Goal: Task Accomplishment & Management: Complete application form

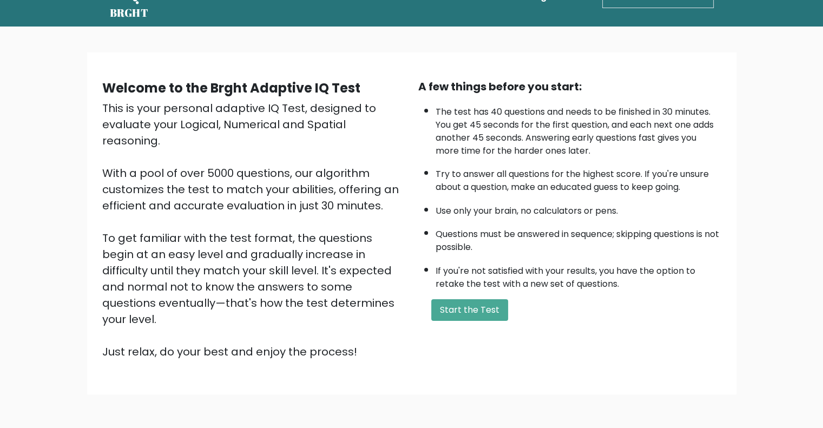
scroll to position [67, 0]
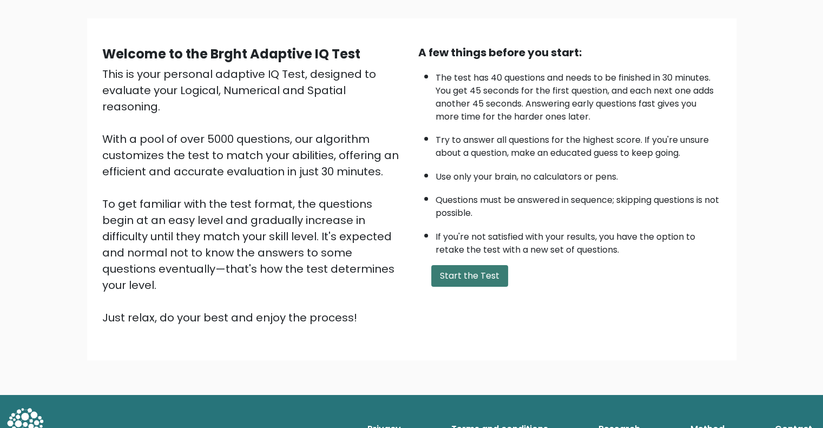
click at [472, 270] on button "Start the Test" at bounding box center [469, 276] width 77 height 22
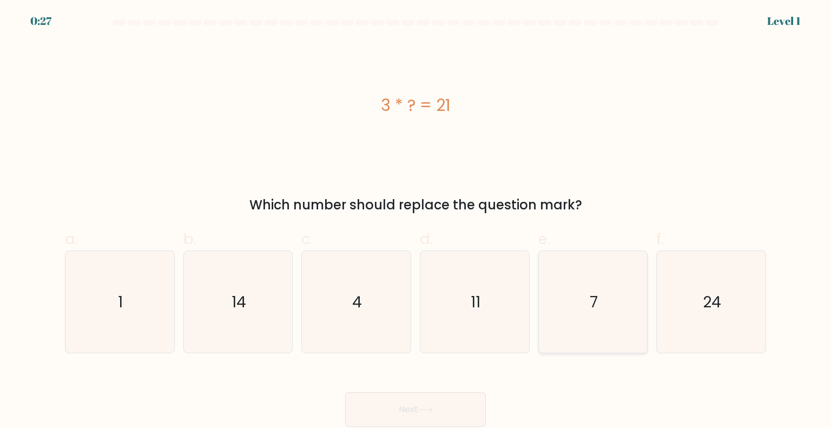
click at [584, 311] on icon "7" at bounding box center [593, 302] width 102 height 102
click at [416, 221] on input "e. 7" at bounding box center [416, 217] width 1 height 7
radio input "true"
click at [429, 409] on icon at bounding box center [425, 410] width 15 height 6
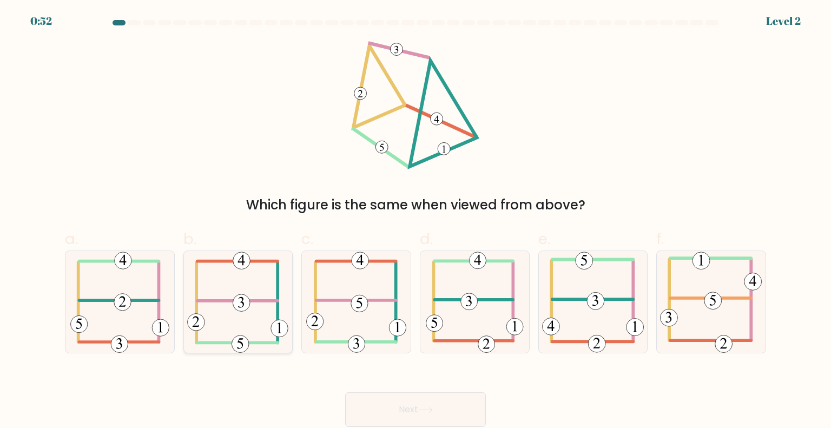
click at [229, 301] on 307 at bounding box center [238, 301] width 81 height 0
click at [416, 221] on input "b." at bounding box center [416, 217] width 1 height 7
radio input "true"
click at [406, 411] on button "Next" at bounding box center [415, 409] width 141 height 35
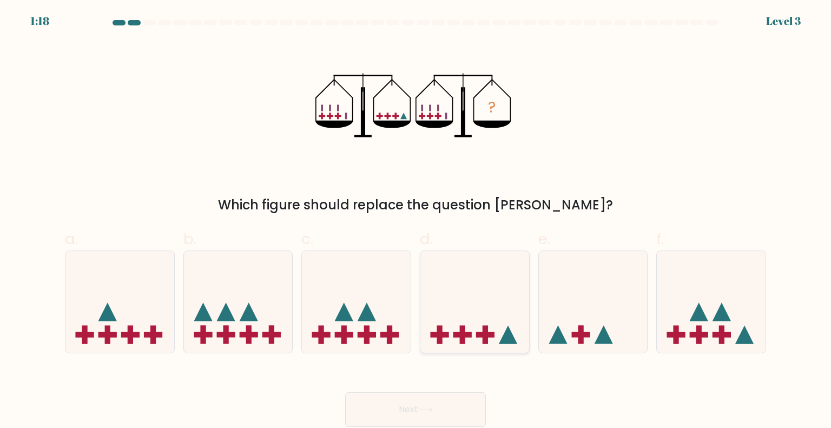
click at [470, 326] on icon at bounding box center [474, 302] width 109 height 90
click at [416, 221] on input "d." at bounding box center [416, 217] width 1 height 7
radio input "true"
click at [439, 413] on button "Next" at bounding box center [415, 409] width 141 height 35
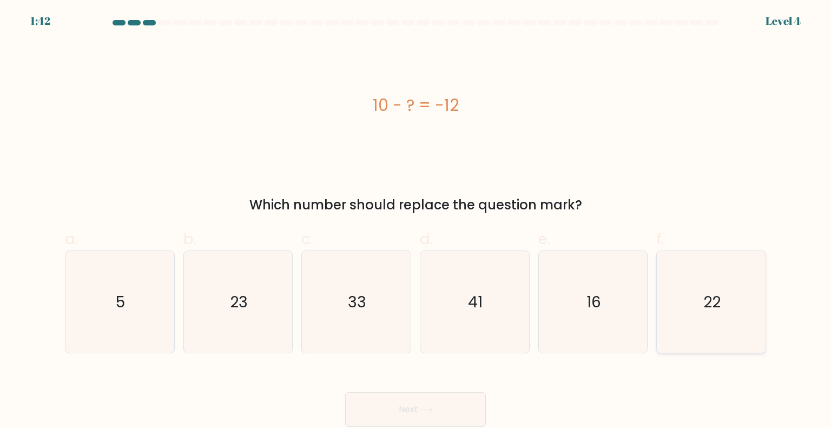
click at [686, 322] on icon "22" at bounding box center [711, 302] width 102 height 102
click at [416, 221] on input "f. 22" at bounding box center [416, 217] width 1 height 7
radio input "true"
click at [405, 420] on button "Next" at bounding box center [415, 409] width 141 height 35
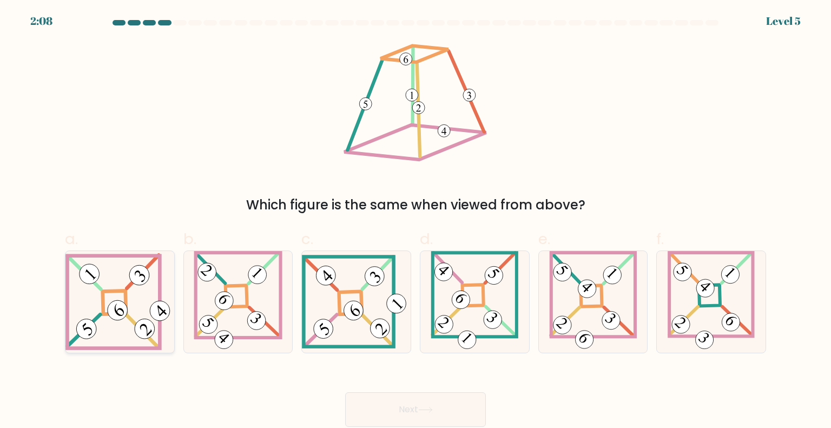
click at [117, 311] on icon at bounding box center [119, 310] width 9 height 12
click at [416, 221] on input "a." at bounding box center [416, 217] width 1 height 7
radio input "true"
click at [456, 404] on button "Next" at bounding box center [415, 409] width 141 height 35
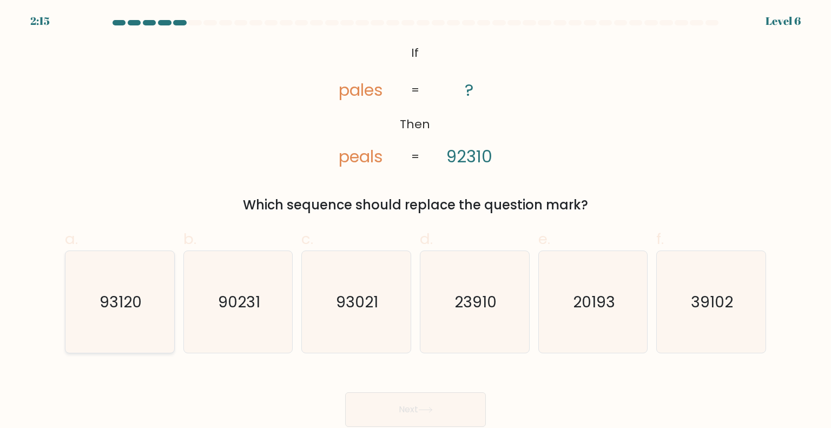
click at [120, 320] on icon "93120" at bounding box center [120, 302] width 102 height 102
click at [416, 221] on input "a. 93120" at bounding box center [416, 217] width 1 height 7
radio input "true"
click at [413, 406] on button "Next" at bounding box center [415, 409] width 141 height 35
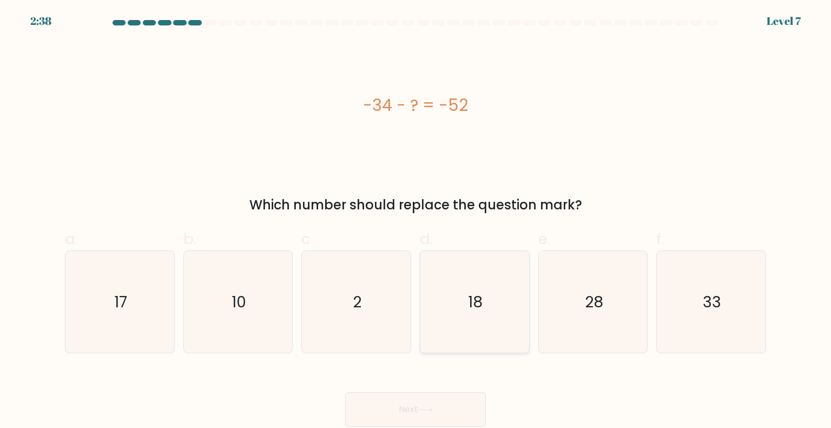
click at [480, 309] on text "18" at bounding box center [476, 302] width 15 height 22
click at [416, 221] on input "d. 18" at bounding box center [416, 217] width 1 height 7
radio input "true"
drag, startPoint x: 433, startPoint y: 409, endPoint x: 479, endPoint y: 361, distance: 66.2
click at [432, 409] on icon at bounding box center [425, 410] width 15 height 6
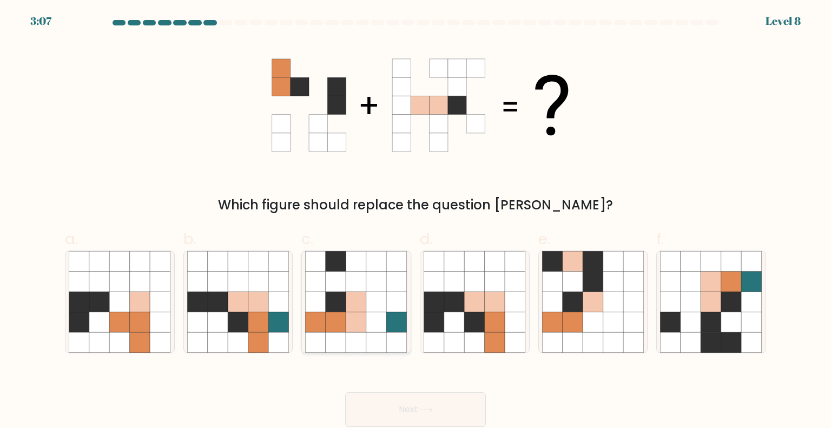
click at [333, 299] on icon at bounding box center [336, 302] width 21 height 21
click at [416, 221] on input "c." at bounding box center [416, 217] width 1 height 7
radio input "true"
click at [407, 419] on button "Next" at bounding box center [415, 409] width 141 height 35
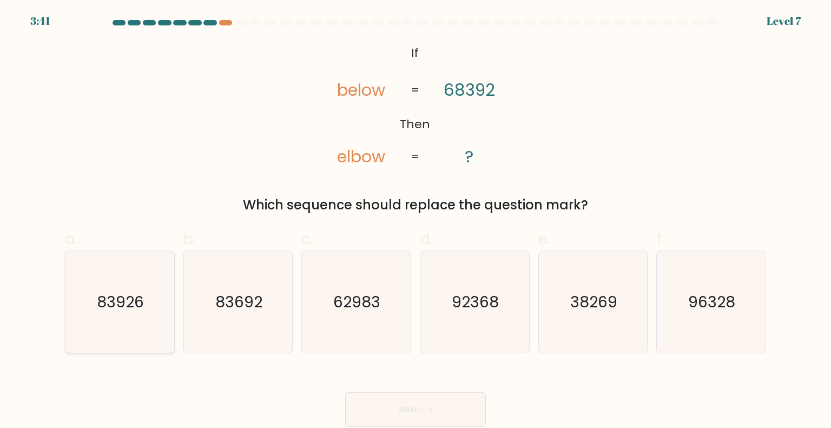
click at [121, 309] on text "83926" at bounding box center [120, 302] width 47 height 22
click at [416, 221] on input "a. 83926" at bounding box center [416, 217] width 1 height 7
radio input "true"
click at [247, 311] on text "83692" at bounding box center [238, 302] width 47 height 22
click at [416, 221] on input "b. 83692" at bounding box center [416, 217] width 1 height 7
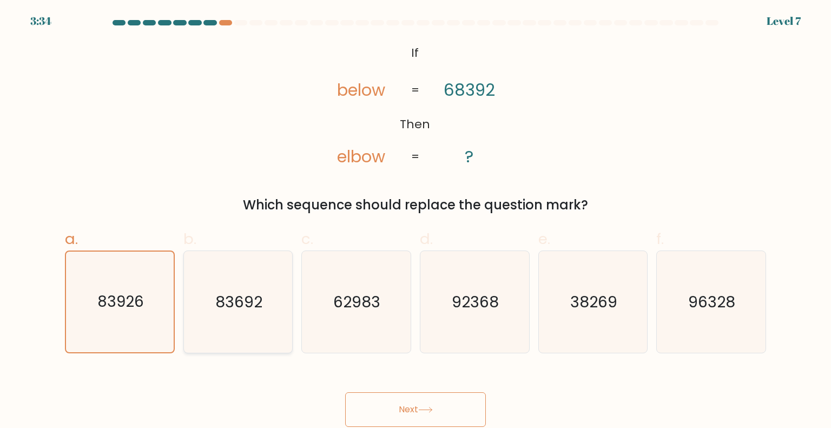
radio input "true"
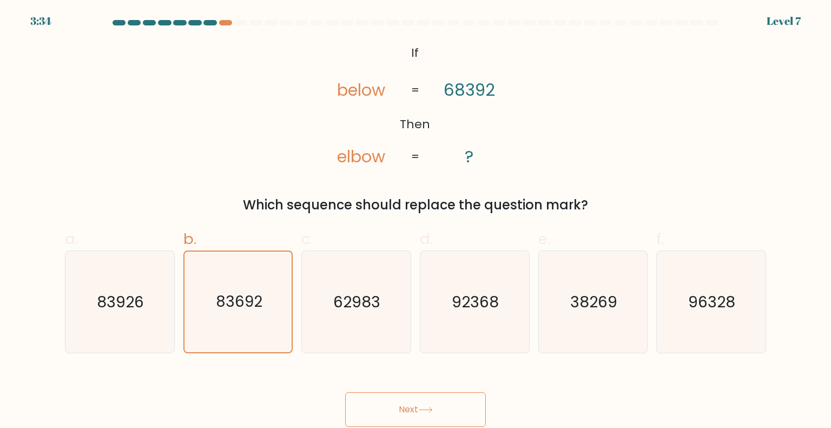
click at [431, 419] on button "Next" at bounding box center [415, 409] width 141 height 35
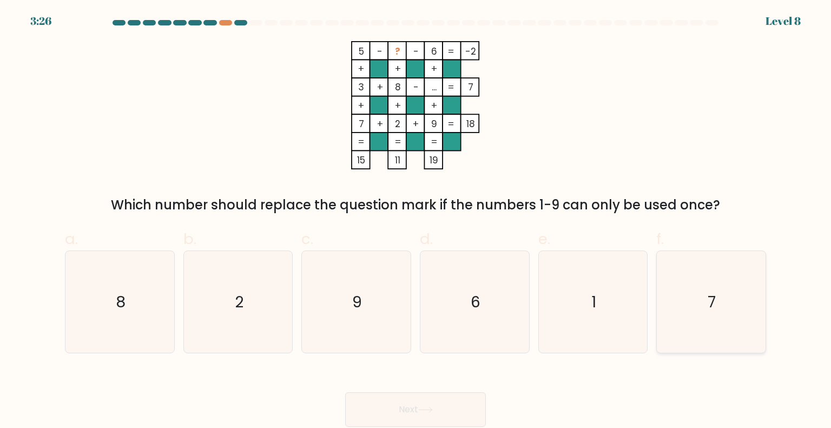
click at [717, 306] on icon "7" at bounding box center [711, 302] width 102 height 102
click at [416, 221] on input "f. 7" at bounding box center [416, 217] width 1 height 7
radio input "true"
click at [126, 314] on icon "8" at bounding box center [120, 302] width 102 height 102
click at [416, 221] on input "a. 8" at bounding box center [416, 217] width 1 height 7
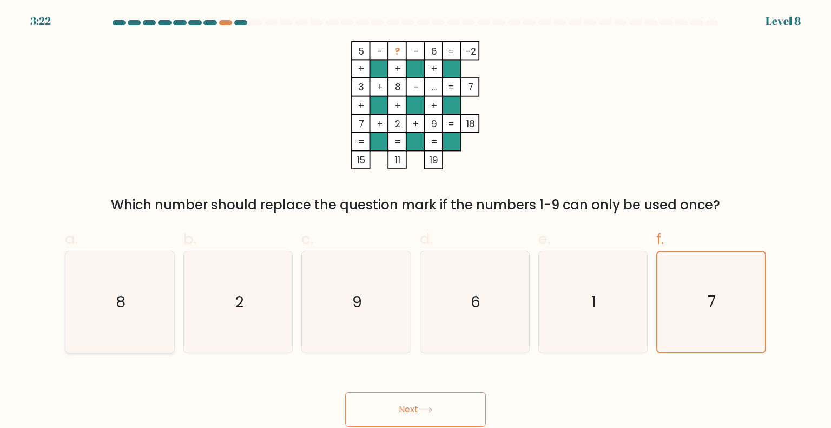
radio input "true"
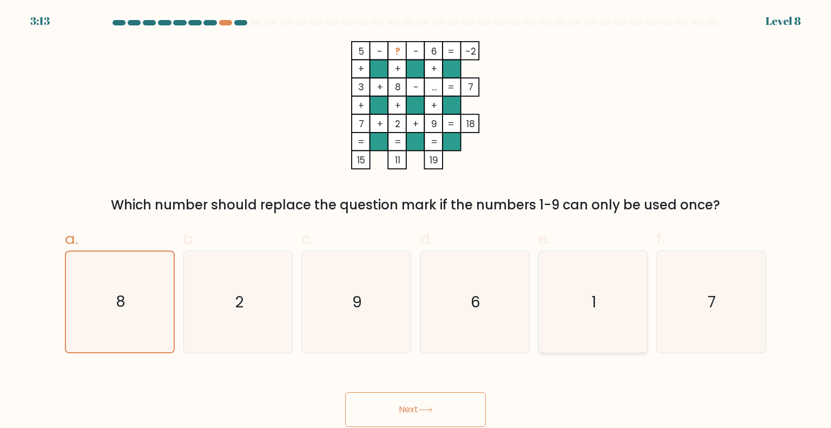
click at [602, 299] on icon "1" at bounding box center [593, 302] width 102 height 102
click at [416, 221] on input "e. 1" at bounding box center [416, 217] width 1 height 7
radio input "true"
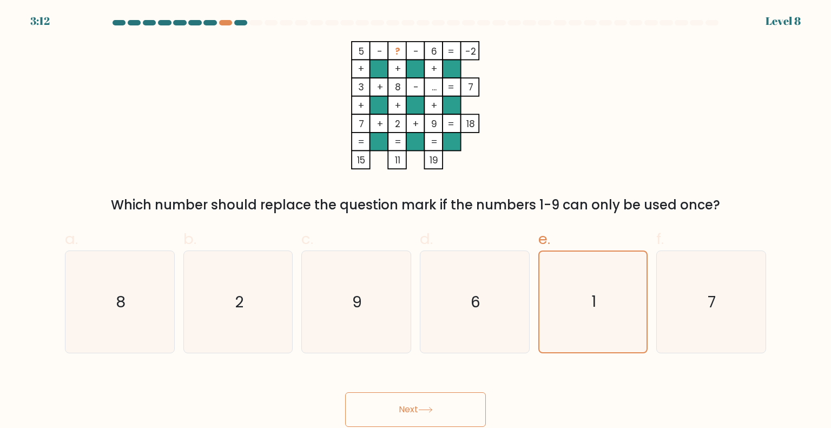
click at [452, 394] on button "Next" at bounding box center [415, 409] width 141 height 35
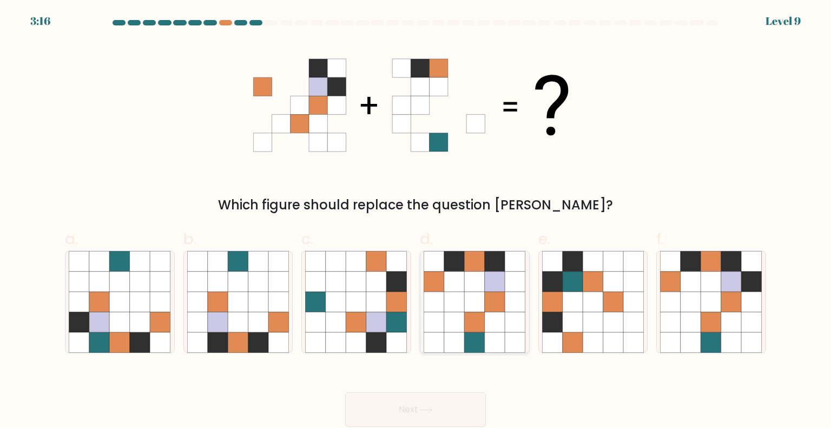
click at [455, 298] on icon at bounding box center [454, 302] width 21 height 21
click at [416, 221] on input "d." at bounding box center [416, 217] width 1 height 7
radio input "true"
click at [582, 306] on icon at bounding box center [573, 302] width 21 height 21
click at [416, 221] on input "e." at bounding box center [416, 217] width 1 height 7
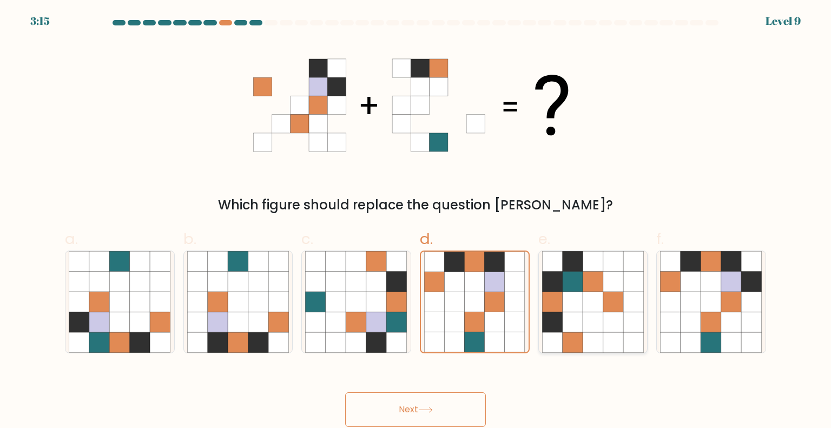
radio input "true"
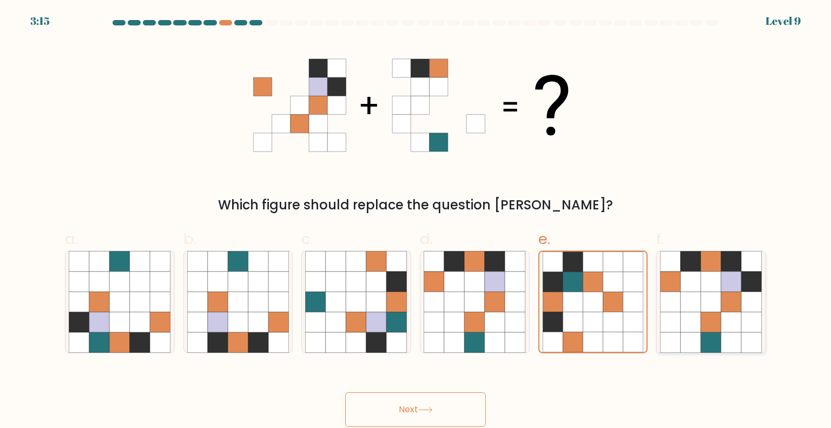
click at [671, 307] on icon at bounding box center [671, 302] width 21 height 21
click at [416, 221] on input "f." at bounding box center [416, 217] width 1 height 7
radio input "true"
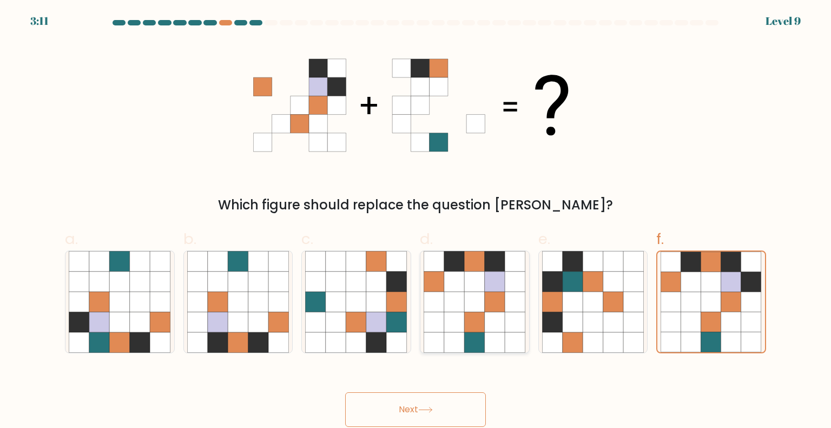
click at [452, 307] on icon at bounding box center [454, 302] width 21 height 21
click at [416, 221] on input "d." at bounding box center [416, 217] width 1 height 7
radio input "true"
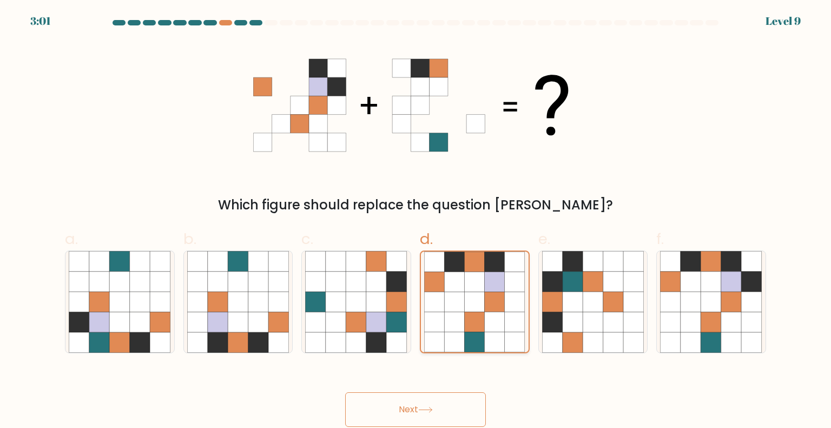
click at [485, 304] on icon at bounding box center [495, 302] width 20 height 20
click at [416, 221] on input "d." at bounding box center [416, 217] width 1 height 7
click at [734, 304] on icon at bounding box center [731, 302] width 21 height 21
click at [416, 221] on input "f." at bounding box center [416, 217] width 1 height 7
radio input "true"
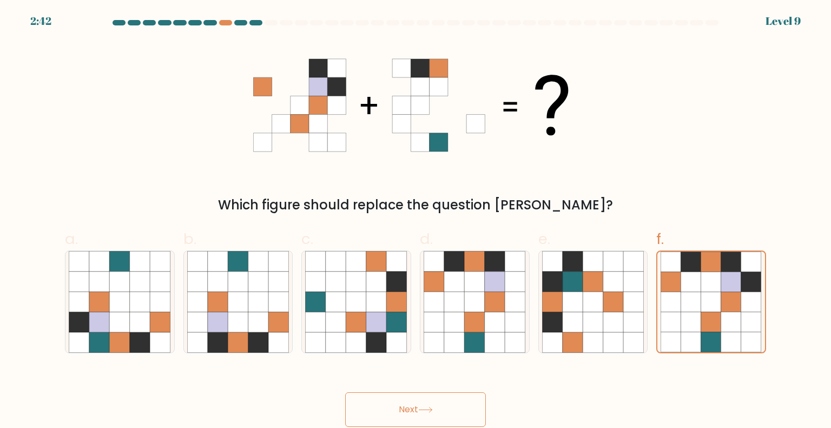
click at [429, 408] on icon at bounding box center [425, 410] width 15 height 6
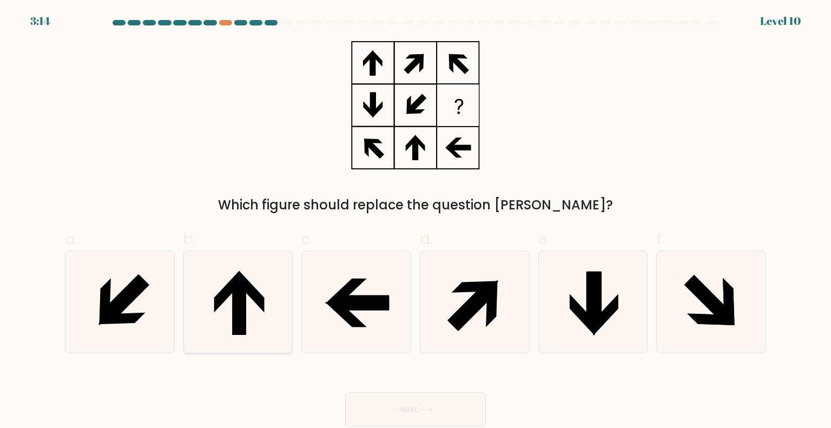
click at [245, 310] on icon at bounding box center [239, 308] width 14 height 54
click at [416, 221] on input "b." at bounding box center [416, 217] width 1 height 7
radio input "true"
click at [406, 407] on button "Next" at bounding box center [415, 409] width 141 height 35
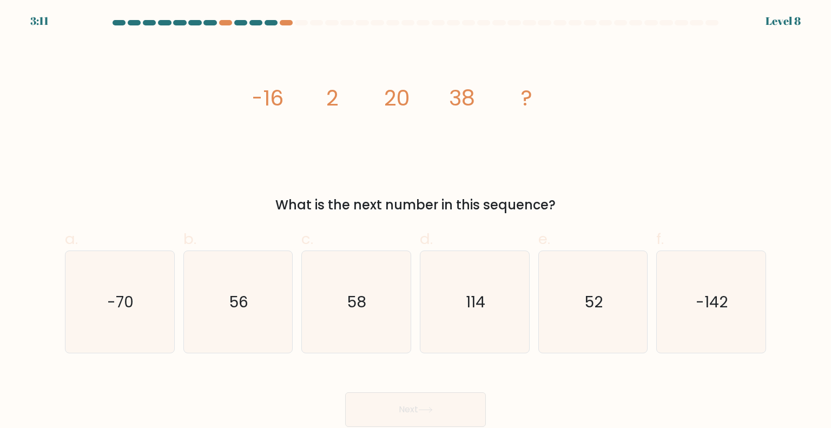
click at [105, 139] on div "image/svg+xml -16 2 20 38 ? What is the next number in this sequence?" at bounding box center [415, 128] width 714 height 174
click at [229, 307] on text "56" at bounding box center [238, 302] width 19 height 22
click at [416, 221] on input "b. 56" at bounding box center [416, 217] width 1 height 7
radio input "true"
click at [446, 410] on button "Next" at bounding box center [415, 409] width 141 height 35
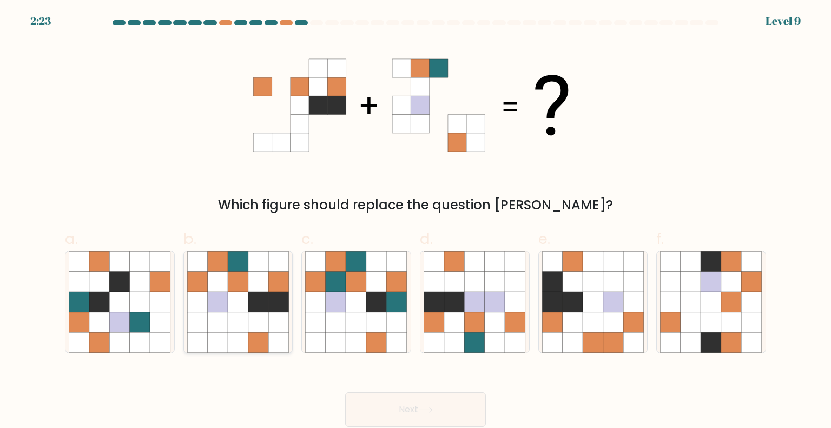
click at [256, 299] on icon at bounding box center [258, 302] width 21 height 21
click at [416, 221] on input "b." at bounding box center [416, 217] width 1 height 7
radio input "true"
drag, startPoint x: 406, startPoint y: 401, endPoint x: 305, endPoint y: 384, distance: 102.0
click at [406, 401] on button "Next" at bounding box center [415, 409] width 141 height 35
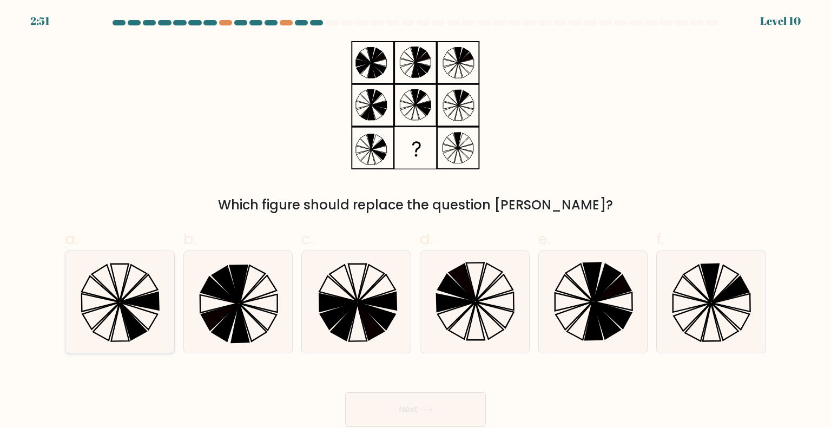
click at [121, 295] on icon at bounding box center [120, 283] width 18 height 38
click at [416, 221] on input "a." at bounding box center [416, 217] width 1 height 7
radio input "true"
drag, startPoint x: 443, startPoint y: 404, endPoint x: 312, endPoint y: 416, distance: 131.4
click at [439, 405] on button "Next" at bounding box center [415, 409] width 141 height 35
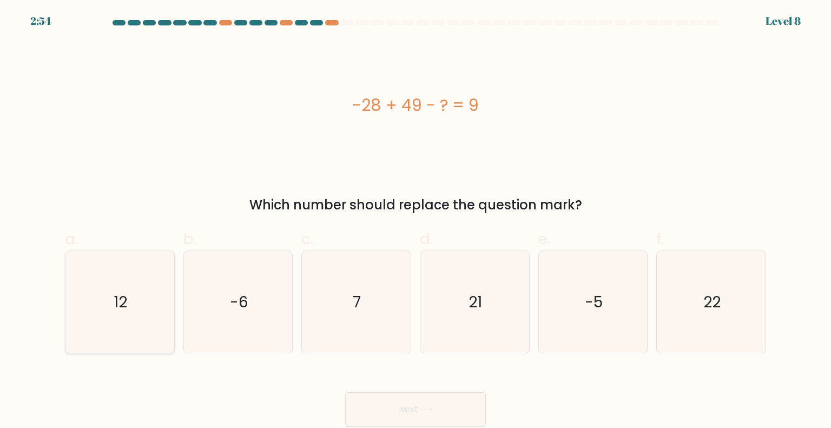
click at [142, 300] on icon "12" at bounding box center [120, 302] width 102 height 102
click at [416, 221] on input "a. 12" at bounding box center [416, 217] width 1 height 7
radio input "true"
click at [438, 402] on button "Next" at bounding box center [415, 409] width 141 height 35
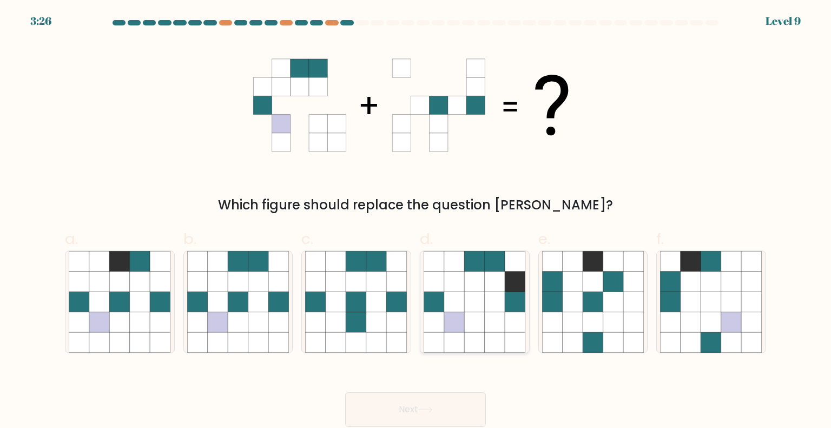
click at [483, 268] on icon at bounding box center [475, 261] width 21 height 21
click at [416, 221] on input "d." at bounding box center [416, 217] width 1 height 7
radio input "true"
click at [236, 319] on icon at bounding box center [238, 322] width 21 height 21
click at [416, 221] on input "b." at bounding box center [416, 217] width 1 height 7
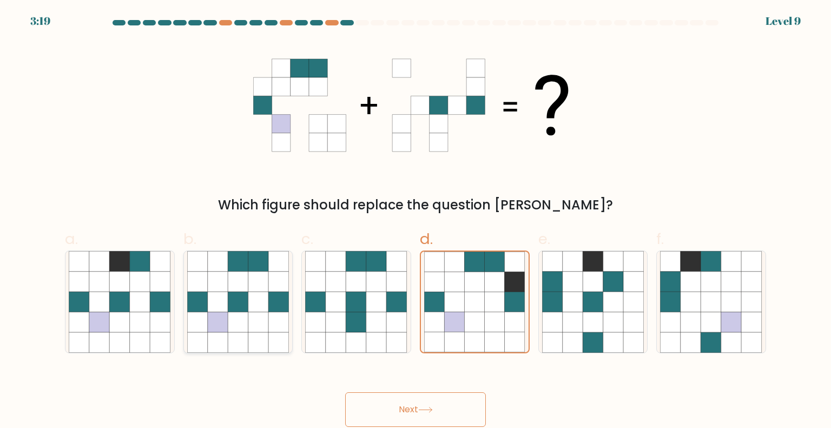
radio input "true"
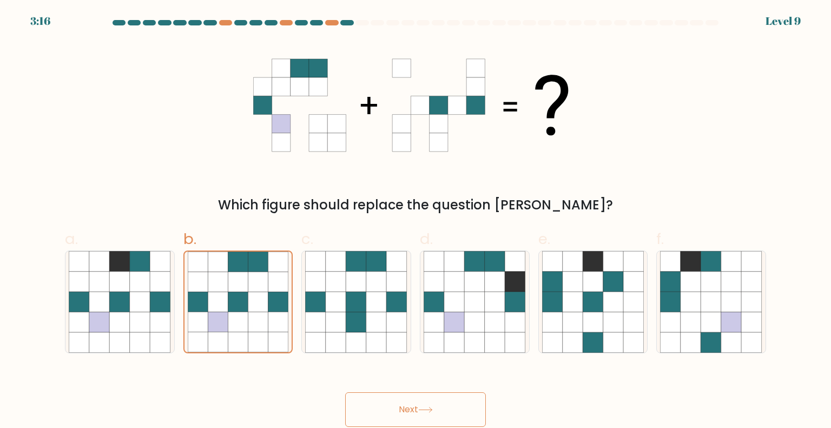
click at [413, 409] on button "Next" at bounding box center [415, 409] width 141 height 35
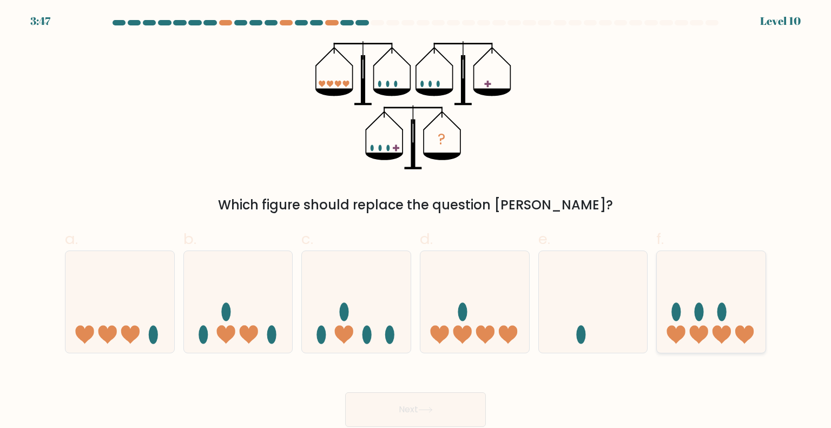
click at [697, 305] on ellipse at bounding box center [699, 311] width 9 height 18
click at [416, 221] on input "f." at bounding box center [416, 217] width 1 height 7
radio input "true"
click at [420, 410] on button "Next" at bounding box center [415, 409] width 141 height 35
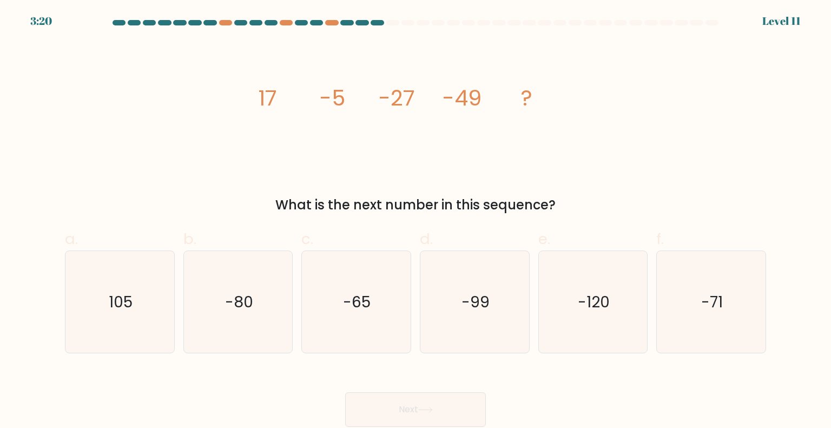
drag, startPoint x: 708, startPoint y: 292, endPoint x: 649, endPoint y: 345, distance: 79.7
click at [708, 292] on text "-71" at bounding box center [712, 302] width 22 height 22
click at [416, 221] on input "f. -71" at bounding box center [416, 217] width 1 height 7
radio input "true"
click at [403, 392] on button "Next" at bounding box center [415, 409] width 141 height 35
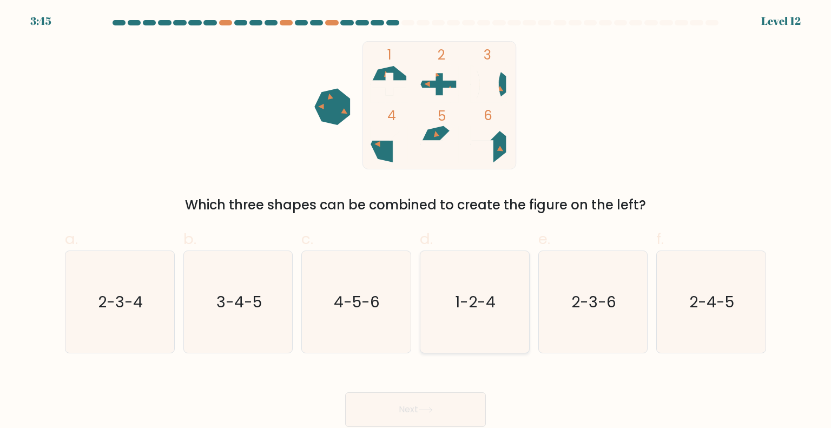
click at [452, 316] on icon "1-2-4" at bounding box center [475, 302] width 102 height 102
click at [416, 221] on input "d. 1-2-4" at bounding box center [416, 217] width 1 height 7
radio input "true"
drag, startPoint x: 331, startPoint y: 314, endPoint x: 363, endPoint y: 320, distance: 33.1
click at [351, 318] on icon "4-5-6" at bounding box center [356, 302] width 102 height 102
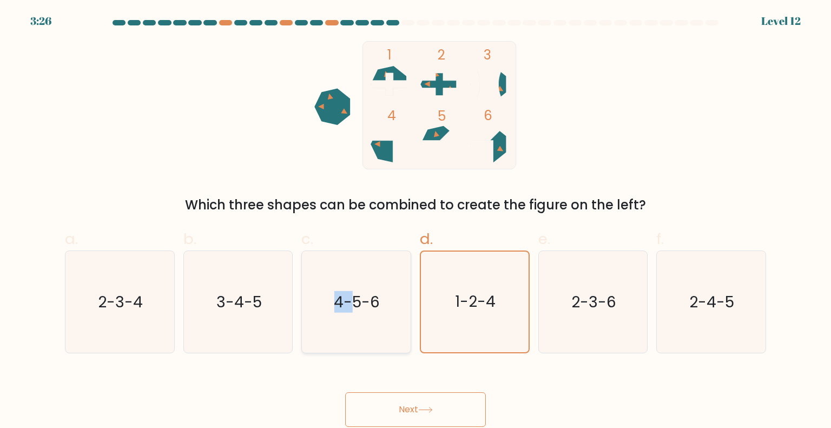
click at [353, 299] on text "4-5-6" at bounding box center [357, 302] width 46 height 22
click at [416, 221] on input "c. 4-5-6" at bounding box center [416, 217] width 1 height 7
radio input "true"
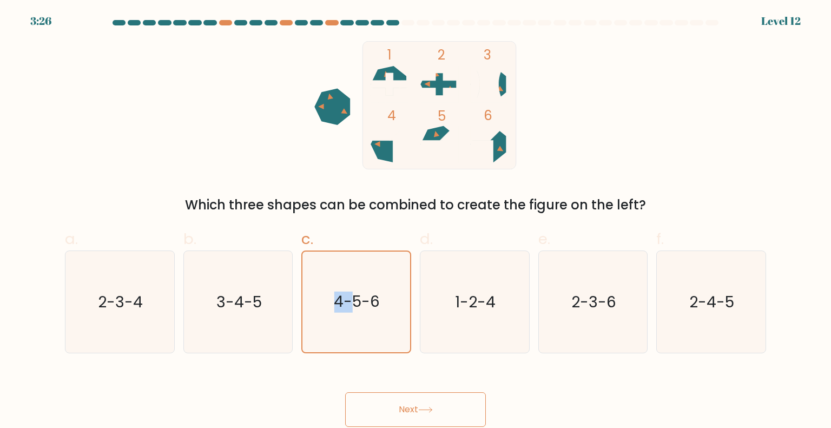
click at [400, 404] on button "Next" at bounding box center [415, 409] width 141 height 35
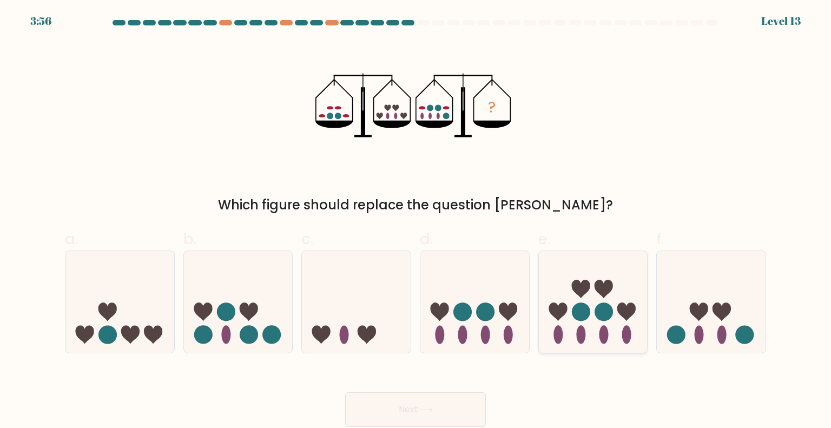
click at [591, 309] on icon at bounding box center [593, 302] width 109 height 90
click at [416, 221] on input "e." at bounding box center [416, 217] width 1 height 7
radio input "true"
click at [403, 402] on button "Next" at bounding box center [415, 409] width 141 height 35
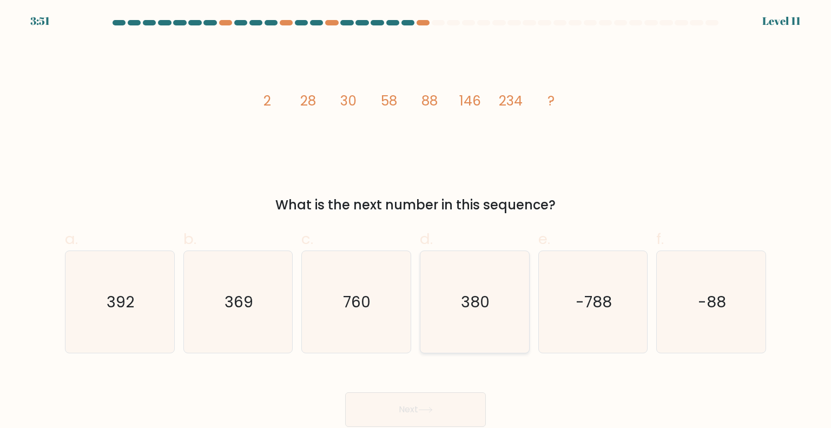
click at [467, 307] on text "380" at bounding box center [476, 302] width 29 height 22
click at [416, 221] on input "d. 380" at bounding box center [416, 217] width 1 height 7
radio input "true"
click at [412, 411] on button "Next" at bounding box center [415, 409] width 141 height 35
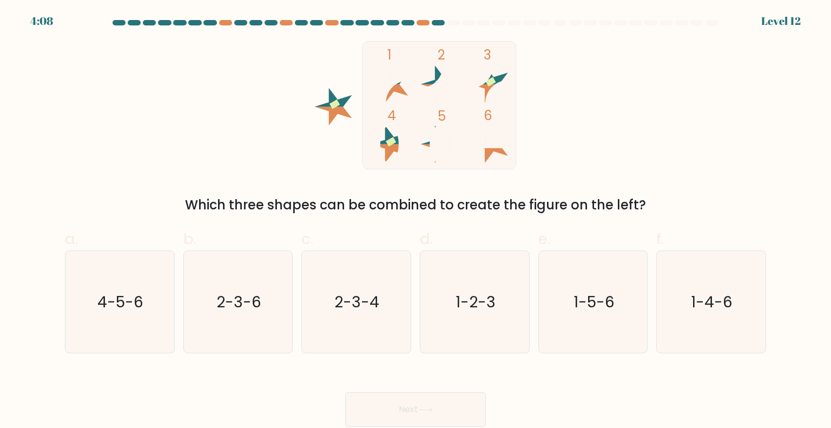
click at [266, 89] on div "1 2 3 4 5 6 Which three shapes can be combined to create the figure on the left?" at bounding box center [415, 128] width 714 height 174
click at [468, 318] on icon "1-2-3" at bounding box center [475, 302] width 102 height 102
click at [416, 221] on input "d. 1-2-3" at bounding box center [416, 217] width 1 height 7
radio input "true"
click at [412, 406] on button "Next" at bounding box center [415, 409] width 141 height 35
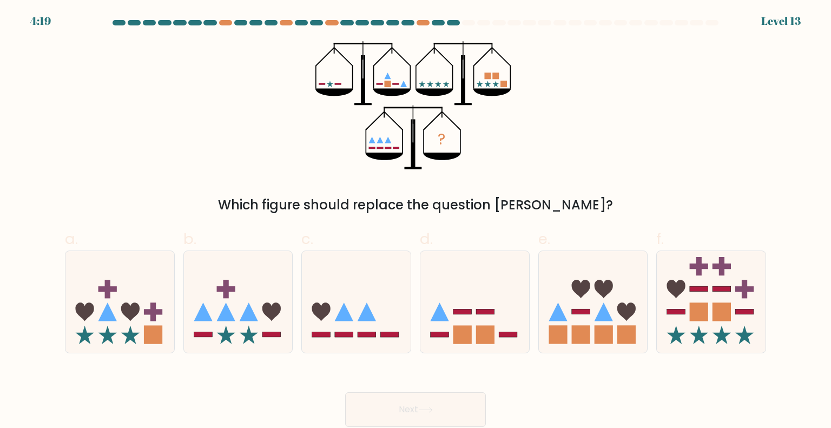
click at [172, 175] on div "? Which figure should replace the question mark?" at bounding box center [415, 128] width 714 height 174
click at [113, 326] on icon at bounding box center [119, 302] width 109 height 90
click at [416, 221] on input "a." at bounding box center [416, 217] width 1 height 7
radio input "true"
click at [427, 409] on icon at bounding box center [425, 410] width 15 height 6
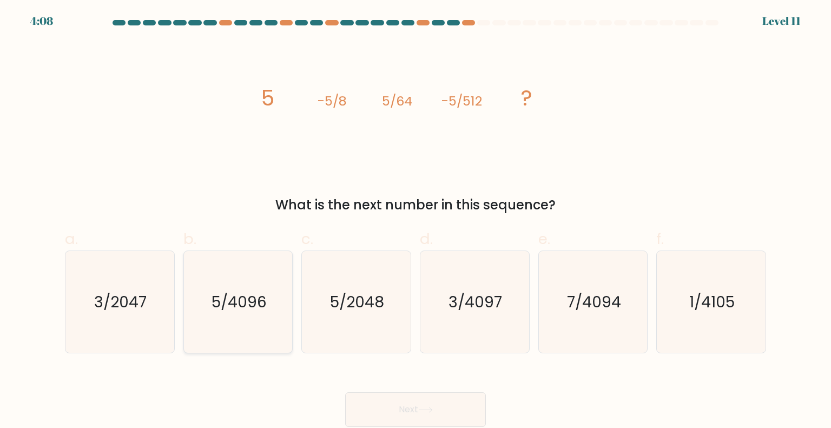
drag, startPoint x: 222, startPoint y: 286, endPoint x: 239, endPoint y: 311, distance: 30.5
click at [222, 285] on icon "5/4096" at bounding box center [238, 302] width 102 height 102
click at [416, 221] on input "b. 5/4096" at bounding box center [416, 217] width 1 height 7
radio input "true"
click at [437, 400] on button "Next" at bounding box center [415, 409] width 141 height 35
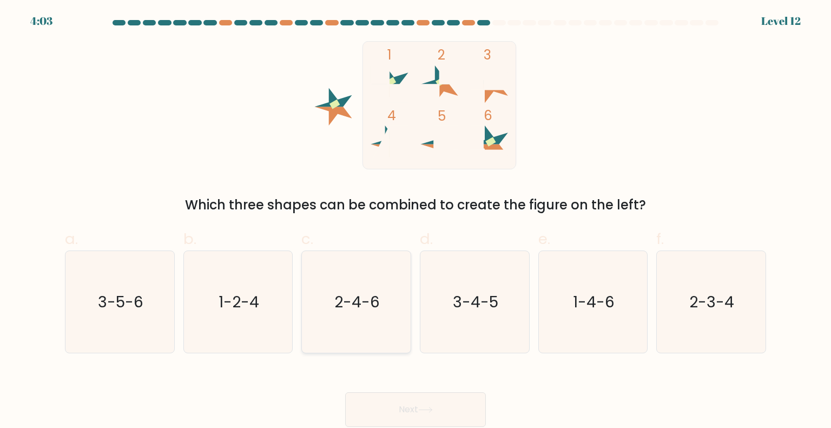
click at [353, 307] on text "2-4-6" at bounding box center [357, 302] width 45 height 22
click at [416, 221] on input "c. 2-4-6" at bounding box center [416, 217] width 1 height 7
radio input "true"
click at [437, 402] on button "Next" at bounding box center [415, 409] width 141 height 35
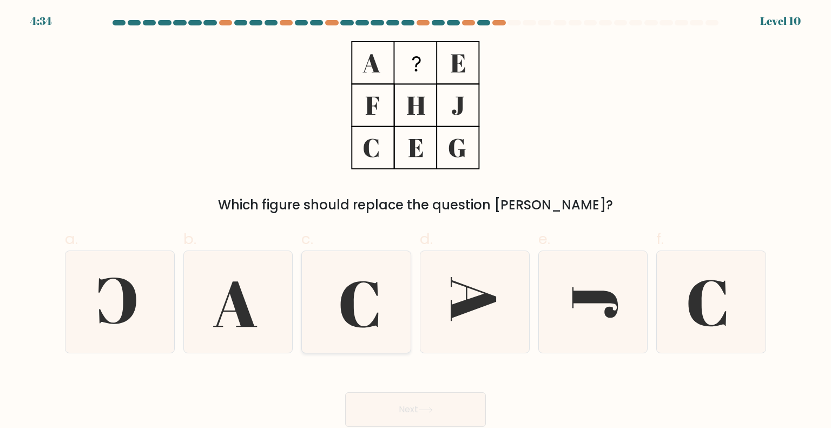
click at [353, 313] on icon at bounding box center [360, 304] width 38 height 47
click at [416, 221] on input "c." at bounding box center [416, 217] width 1 height 7
radio input "true"
click at [416, 406] on button "Next" at bounding box center [415, 409] width 141 height 35
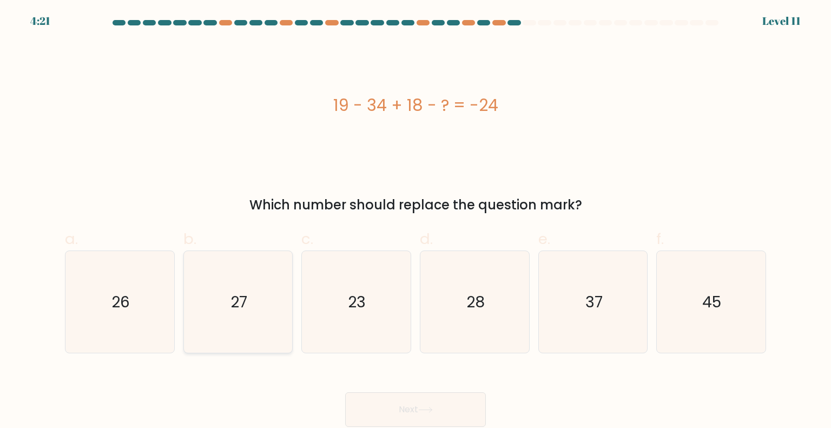
click at [230, 309] on icon "27" at bounding box center [238, 302] width 102 height 102
click at [416, 221] on input "b. 27" at bounding box center [416, 217] width 1 height 7
radio input "true"
click at [438, 421] on button "Next" at bounding box center [415, 409] width 141 height 35
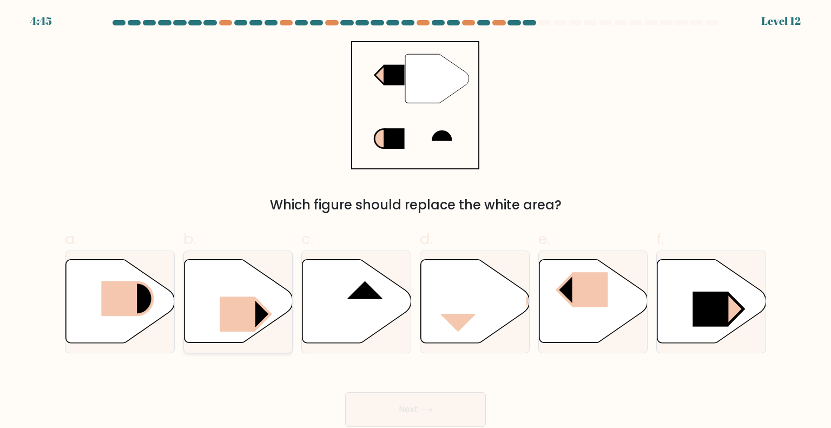
click at [271, 311] on icon at bounding box center [238, 301] width 109 height 83
click at [416, 221] on input "b." at bounding box center [416, 217] width 1 height 7
radio input "true"
drag, startPoint x: 415, startPoint y: 408, endPoint x: 372, endPoint y: 296, distance: 119.9
click at [372, 296] on form at bounding box center [415, 223] width 831 height 407
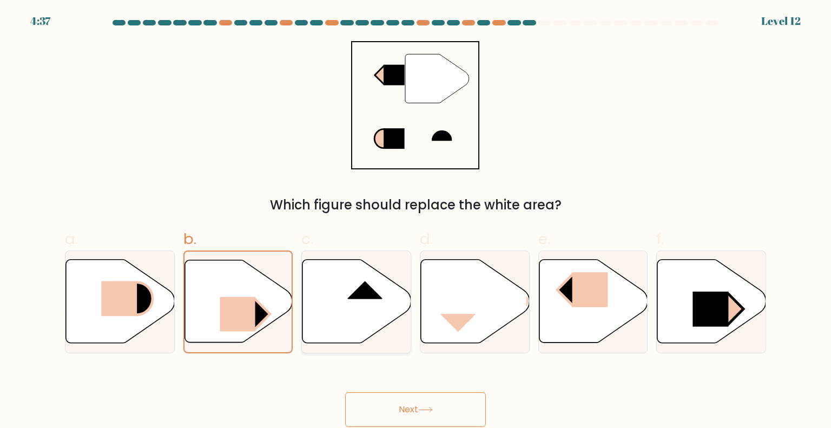
click at [372, 296] on rect at bounding box center [364, 281] width 35 height 36
click at [416, 221] on input "c." at bounding box center [416, 217] width 1 height 7
radio input "true"
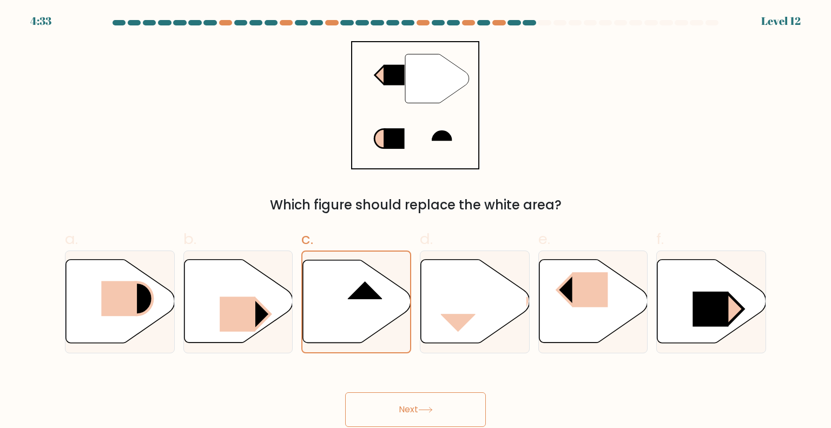
click at [392, 410] on button "Next" at bounding box center [415, 409] width 141 height 35
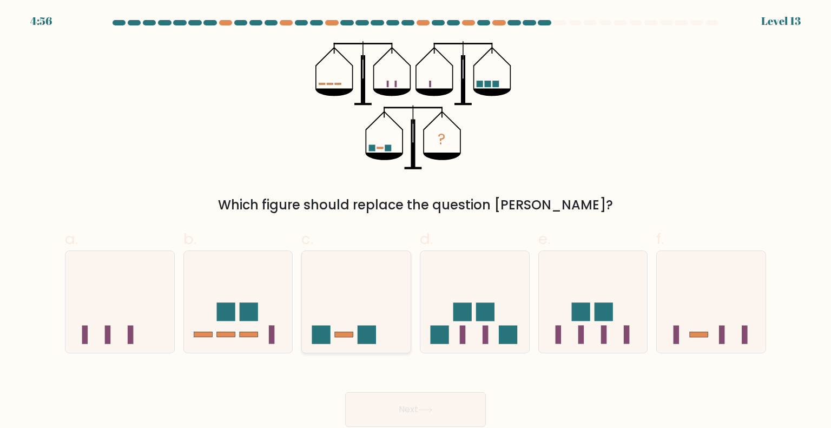
click at [335, 338] on icon at bounding box center [356, 302] width 109 height 90
click at [416, 221] on input "c." at bounding box center [416, 217] width 1 height 7
radio input "true"
click at [424, 404] on button "Next" at bounding box center [415, 409] width 141 height 35
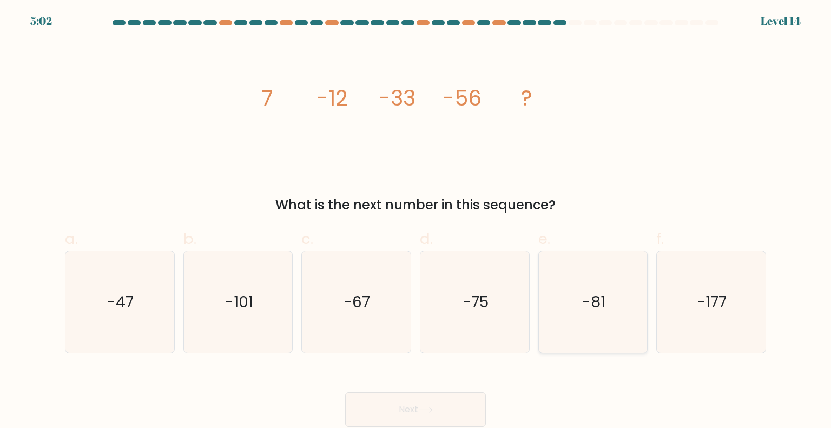
click at [585, 298] on text "-81" at bounding box center [593, 302] width 23 height 22
click at [416, 221] on input "e. -81" at bounding box center [416, 217] width 1 height 7
radio input "true"
click at [435, 405] on button "Next" at bounding box center [415, 409] width 141 height 35
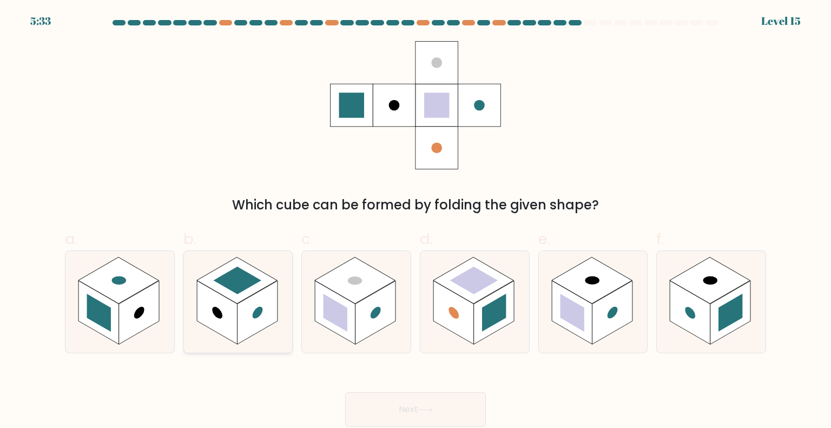
click at [234, 325] on rect at bounding box center [217, 312] width 41 height 64
click at [416, 221] on input "b." at bounding box center [416, 217] width 1 height 7
radio input "true"
click at [394, 424] on button "Next" at bounding box center [415, 409] width 141 height 35
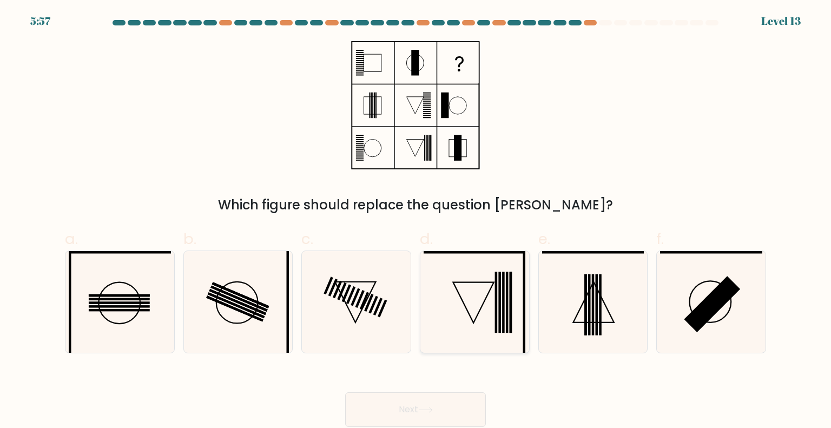
click at [468, 308] on icon at bounding box center [475, 302] width 102 height 102
click at [416, 221] on input "d." at bounding box center [416, 217] width 1 height 7
radio input "true"
click at [452, 118] on icon at bounding box center [415, 105] width 135 height 128
click at [584, 307] on icon at bounding box center [593, 302] width 102 height 102
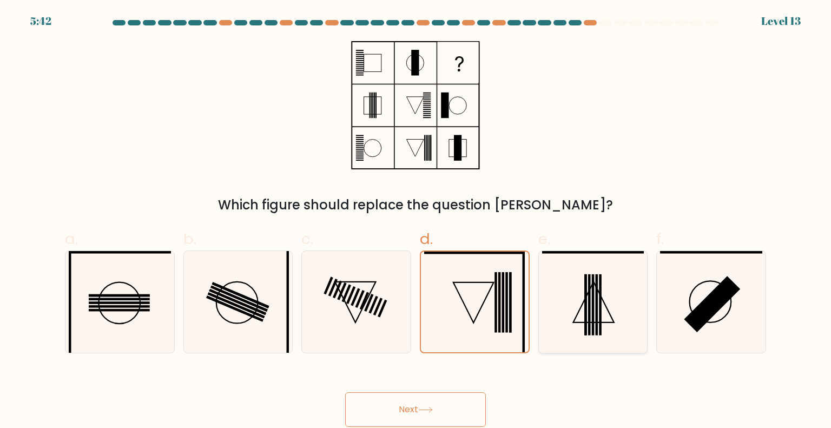
click at [416, 221] on input "e." at bounding box center [416, 217] width 1 height 7
radio input "true"
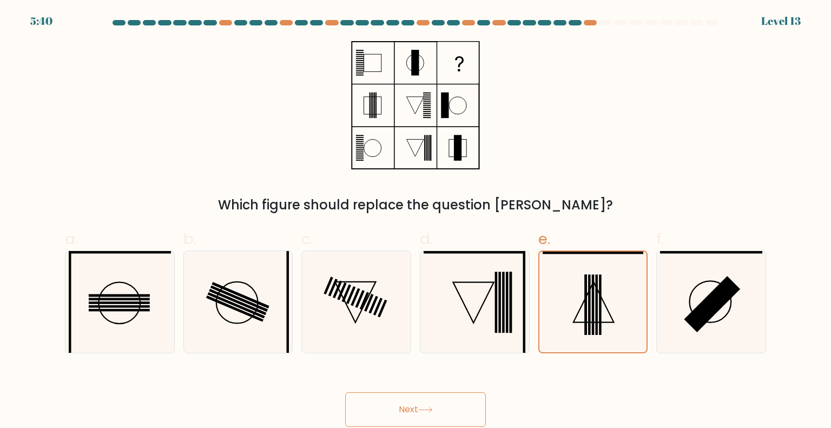
click at [426, 415] on button "Next" at bounding box center [415, 409] width 141 height 35
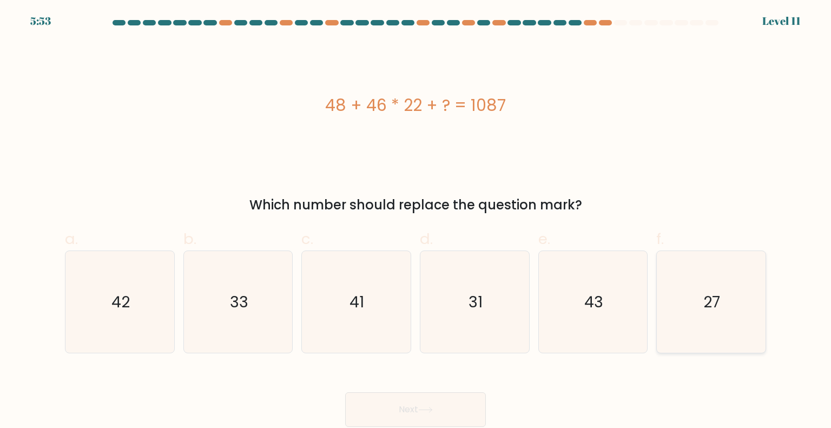
click at [732, 298] on icon "27" at bounding box center [711, 302] width 102 height 102
click at [416, 221] on input "f. 27" at bounding box center [416, 217] width 1 height 7
radio input "true"
click at [437, 406] on button "Next" at bounding box center [415, 409] width 141 height 35
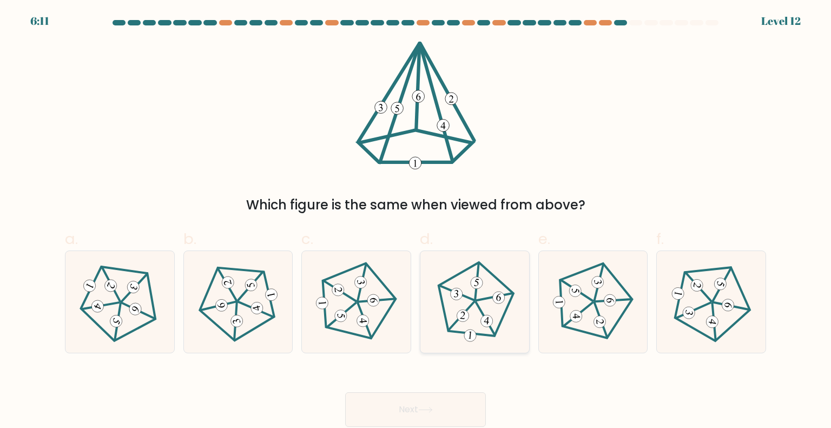
click at [472, 296] on icon at bounding box center [475, 302] width 82 height 82
click at [416, 221] on input "d." at bounding box center [416, 217] width 1 height 7
radio input "true"
click at [584, 305] on icon at bounding box center [593, 302] width 82 height 82
click at [416, 221] on input "e." at bounding box center [416, 217] width 1 height 7
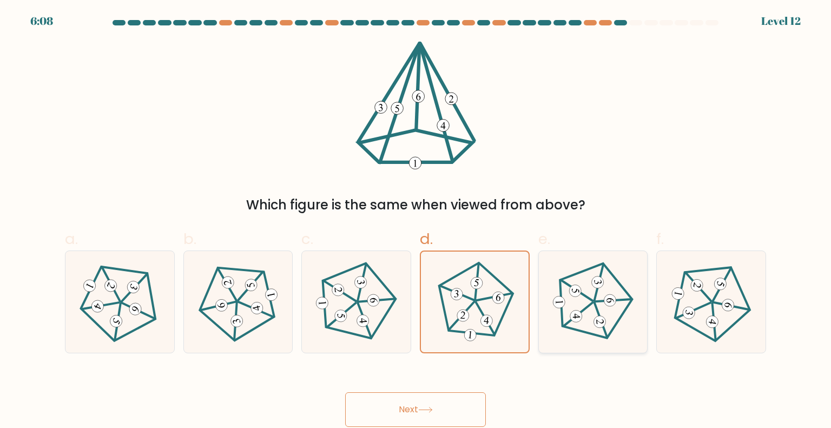
radio input "true"
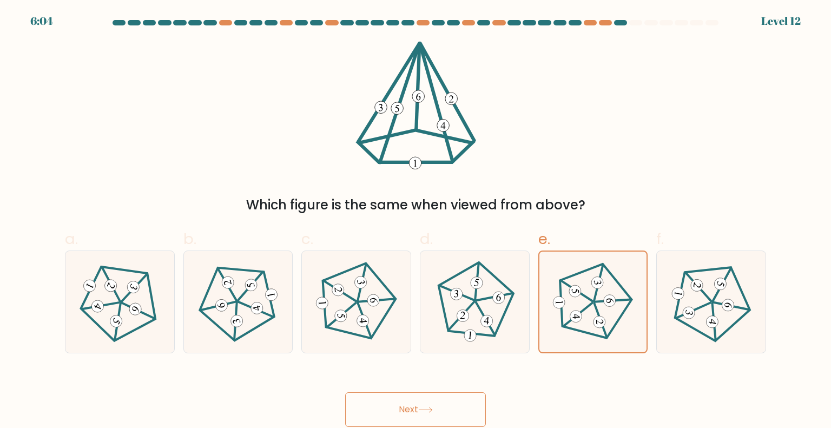
click at [424, 390] on div "Next" at bounding box center [415, 396] width 714 height 61
click at [415, 404] on button "Next" at bounding box center [415, 409] width 141 height 35
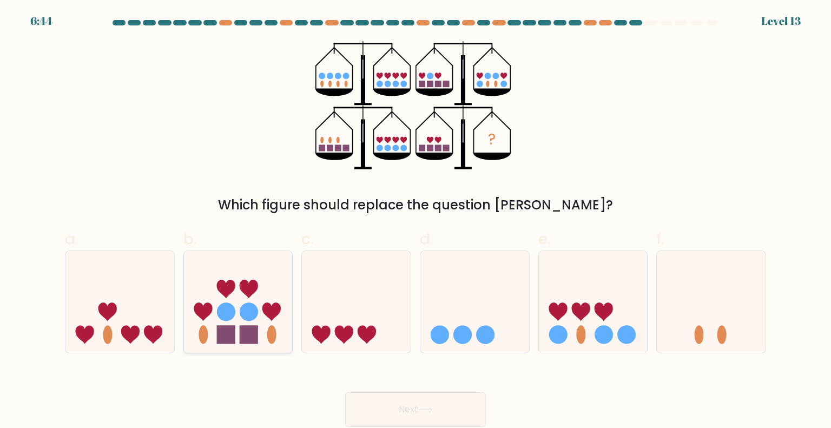
click at [245, 313] on circle at bounding box center [249, 311] width 18 height 18
click at [416, 221] on input "b." at bounding box center [416, 217] width 1 height 7
radio input "true"
click at [575, 341] on icon at bounding box center [593, 302] width 109 height 90
click at [416, 221] on input "e." at bounding box center [416, 217] width 1 height 7
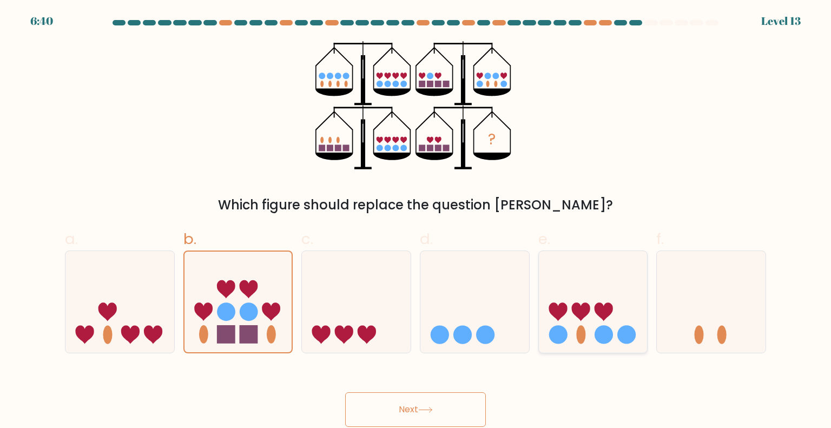
radio input "true"
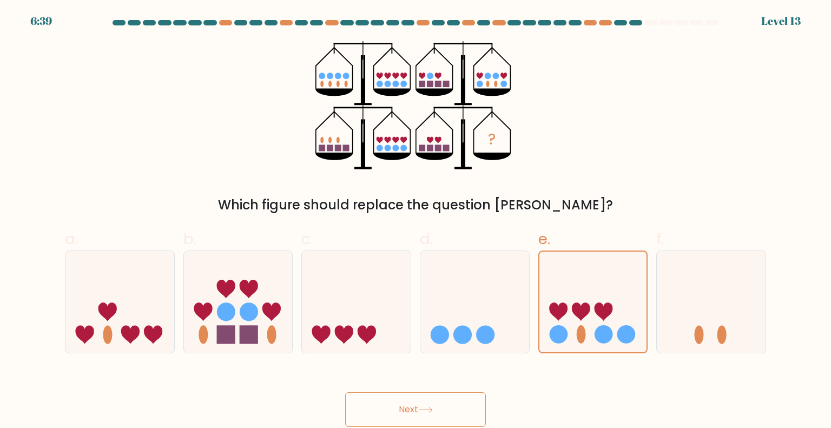
click at [445, 402] on button "Next" at bounding box center [415, 409] width 141 height 35
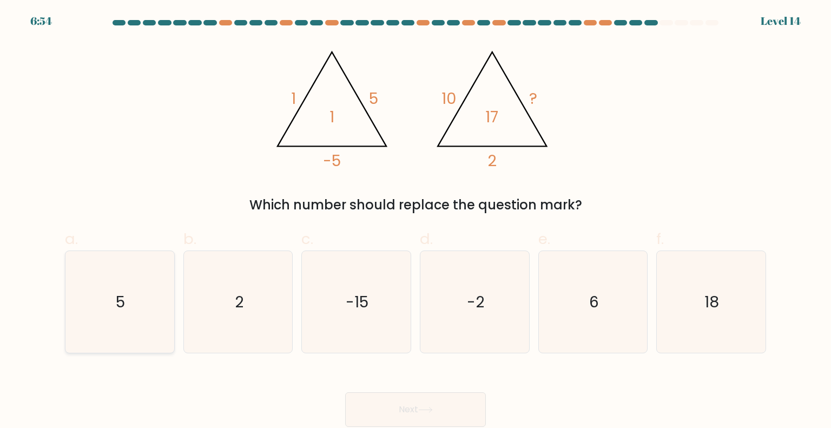
click at [75, 297] on icon "5" at bounding box center [120, 302] width 102 height 102
click at [416, 221] on input "a. 5" at bounding box center [416, 217] width 1 height 7
radio input "true"
click at [437, 403] on button "Next" at bounding box center [415, 409] width 141 height 35
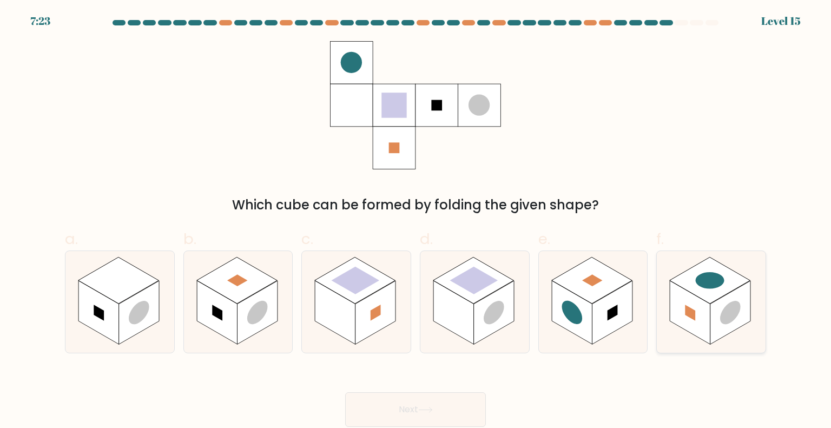
click at [727, 300] on rect at bounding box center [730, 313] width 41 height 64
click at [416, 221] on input "f." at bounding box center [416, 217] width 1 height 7
radio input "true"
click at [403, 406] on button "Next" at bounding box center [415, 409] width 141 height 35
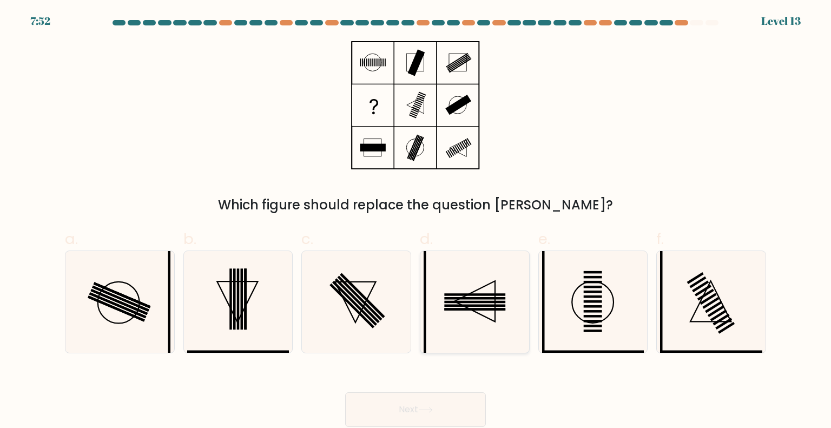
click at [468, 301] on rect at bounding box center [475, 302] width 61 height 3
click at [416, 221] on input "d." at bounding box center [416, 217] width 1 height 7
radio input "true"
click at [407, 403] on button "Next" at bounding box center [415, 409] width 141 height 35
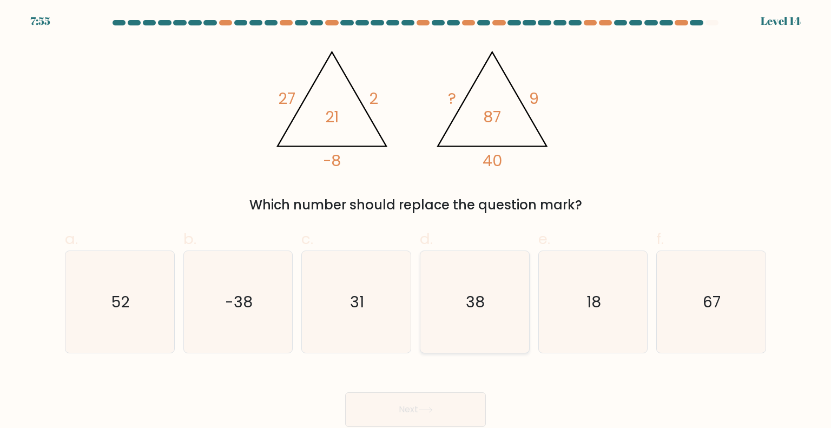
click at [495, 308] on icon "38" at bounding box center [475, 302] width 102 height 102
click at [416, 221] on input "d. 38" at bounding box center [416, 217] width 1 height 7
radio input "true"
click at [443, 396] on button "Next" at bounding box center [415, 409] width 141 height 35
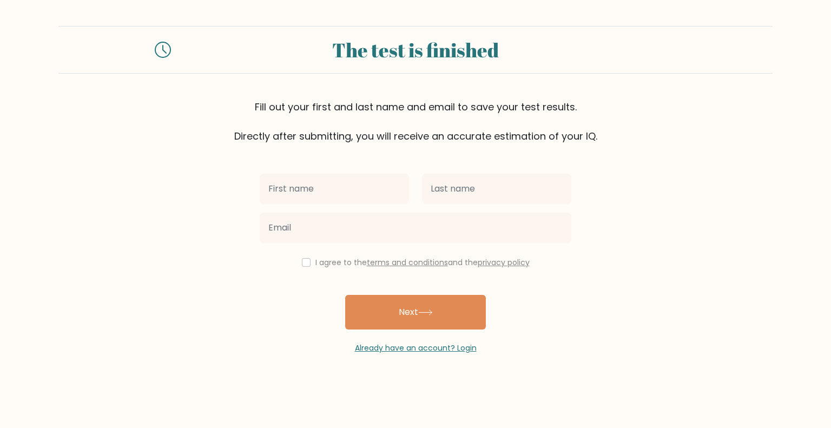
click at [311, 187] on input "text" at bounding box center [334, 189] width 149 height 30
type input "Lyssa"
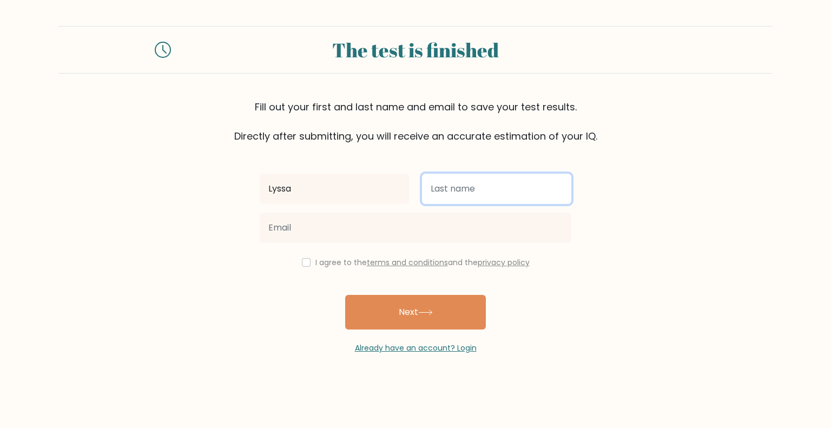
click at [463, 196] on input "text" at bounding box center [496, 189] width 149 height 30
type input "Flores"
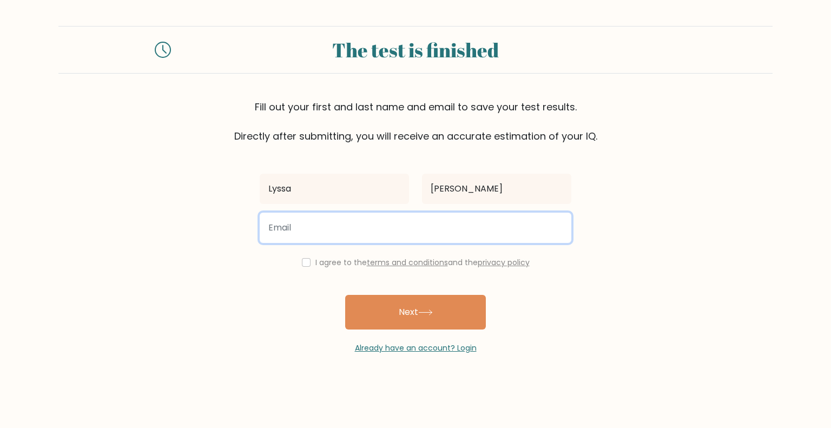
click at [394, 225] on input "email" at bounding box center [416, 228] width 312 height 30
type input "flrs.lyssa@gmail.com"
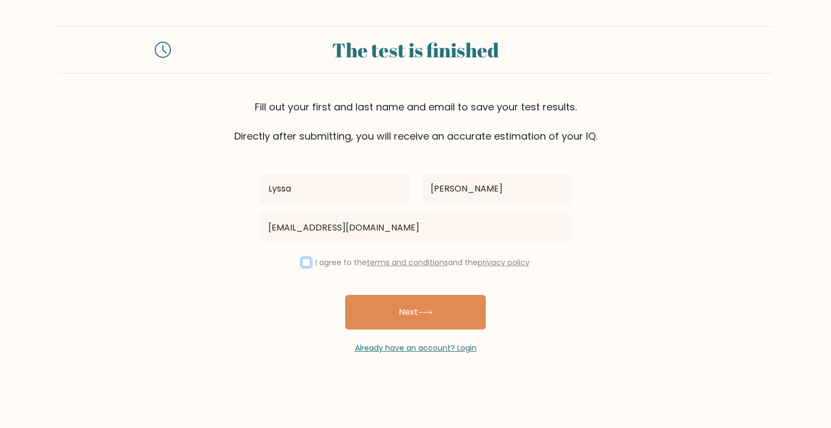
click at [306, 260] on input "checkbox" at bounding box center [306, 262] width 9 height 9
checkbox input "true"
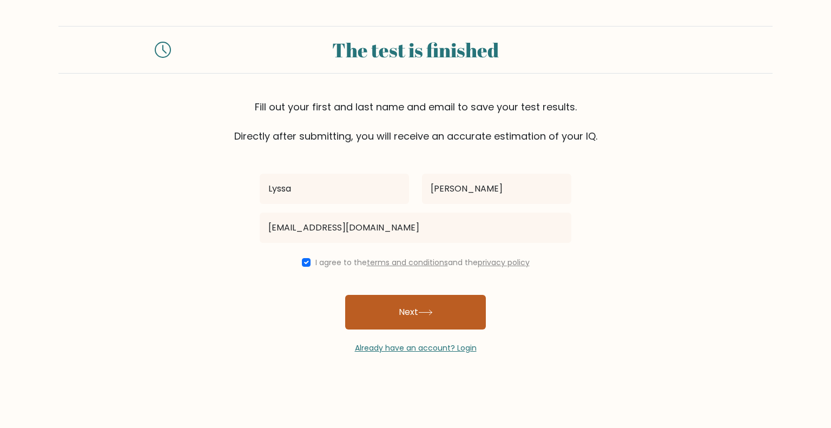
click at [412, 315] on button "Next" at bounding box center [415, 312] width 141 height 35
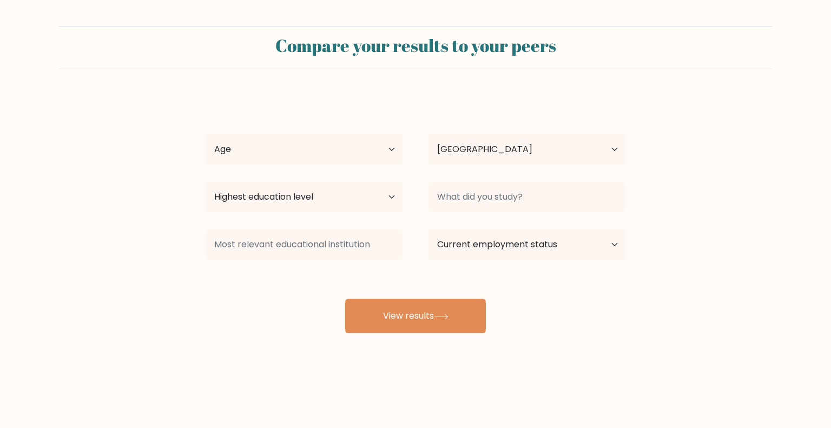
select select "PH"
click at [272, 142] on select "Age Under 18 years old 18-24 years old 25-34 years old 35-44 years old 45-54 ye…" at bounding box center [304, 149] width 197 height 30
select select "35_44"
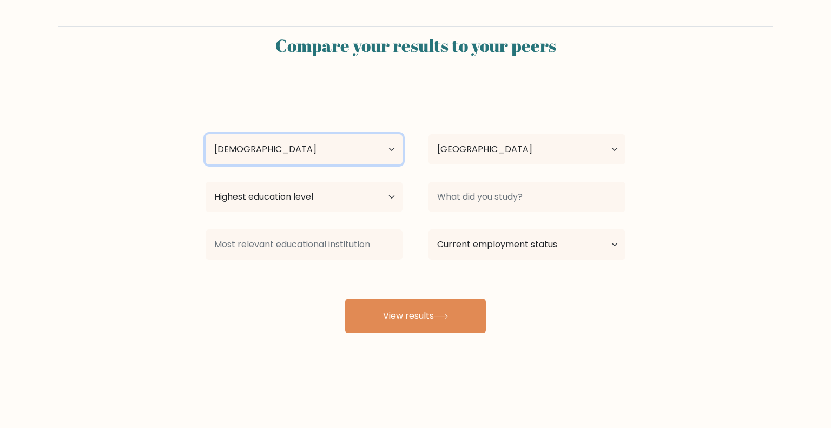
click at [206, 134] on select "Age Under 18 years old 18-24 years old 25-34 years old 35-44 years old 45-54 ye…" at bounding box center [304, 149] width 197 height 30
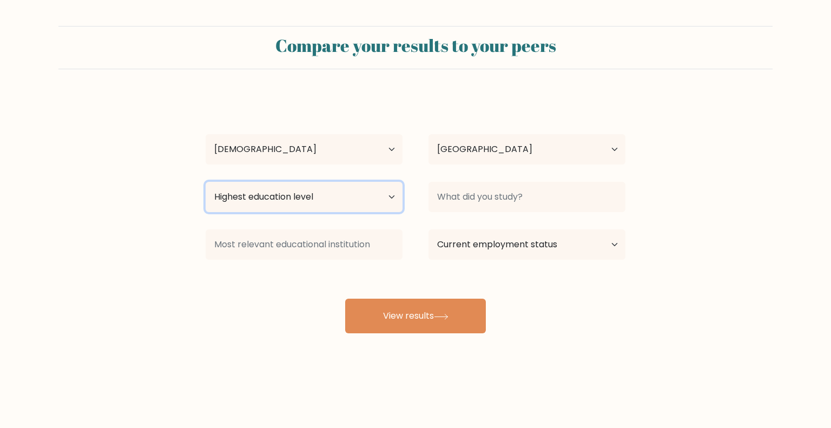
click at [300, 199] on select "Highest education level No schooling Primary Lower Secondary Upper Secondary Oc…" at bounding box center [304, 197] width 197 height 30
select select "bachelors_degree"
click at [206, 182] on select "Highest education level No schooling Primary Lower Secondary Upper Secondary Oc…" at bounding box center [304, 197] width 197 height 30
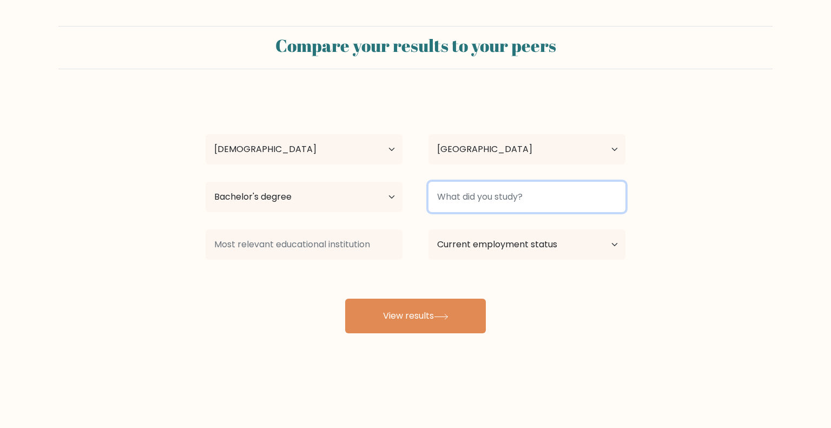
click at [478, 199] on input at bounding box center [527, 197] width 197 height 30
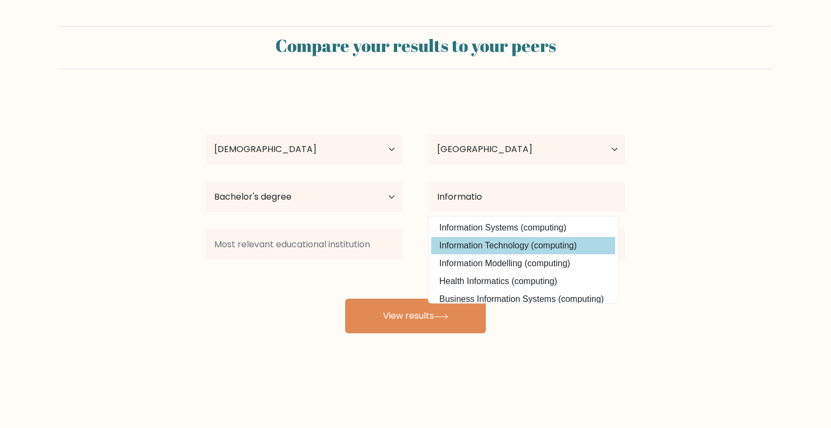
click at [483, 246] on option "Information Technology (computing)" at bounding box center [523, 245] width 184 height 17
type input "Information Technology"
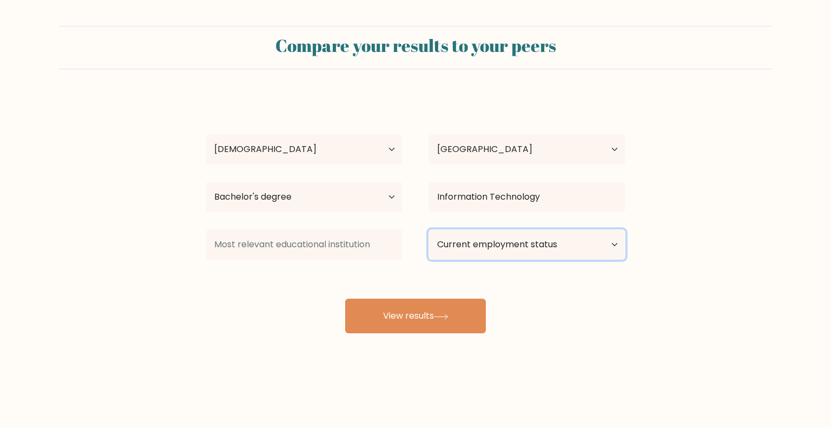
click at [471, 246] on select "Current employment status Employed Student Retired Other / prefer not to answer" at bounding box center [527, 244] width 197 height 30
select select "other"
click at [429, 229] on select "Current employment status Employed Student Retired Other / prefer not to answer" at bounding box center [527, 244] width 197 height 30
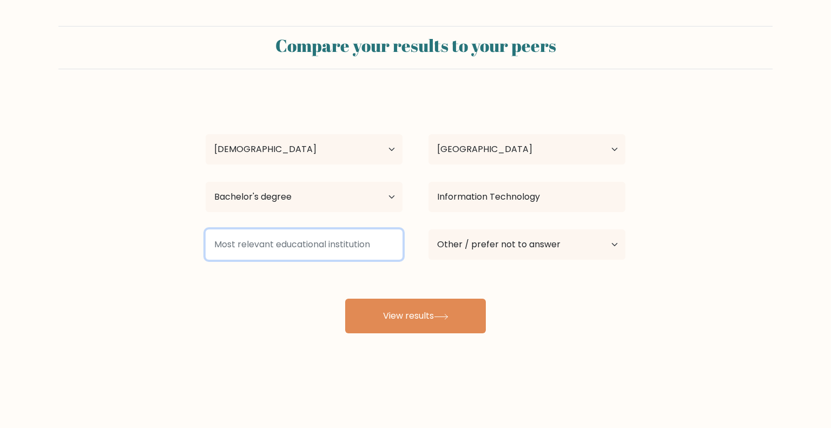
click at [312, 253] on input at bounding box center [304, 244] width 197 height 30
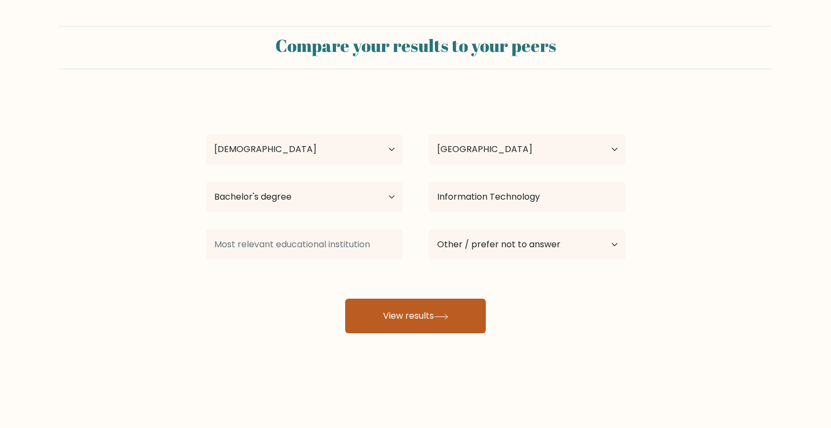
click at [418, 323] on button "View results" at bounding box center [415, 316] width 141 height 35
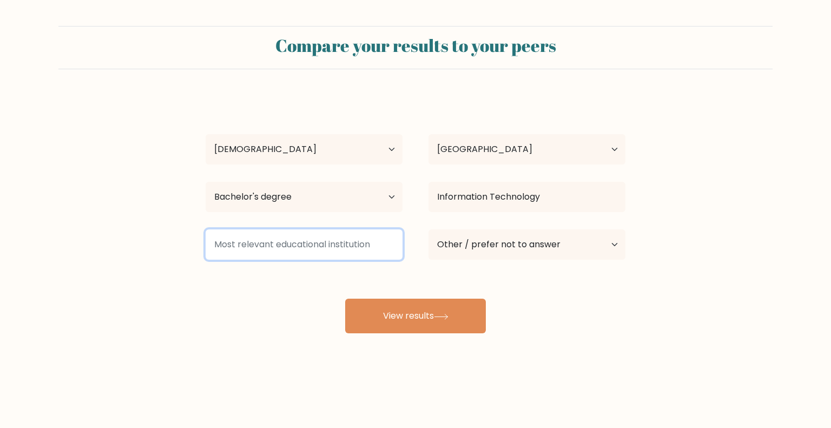
click at [256, 246] on input at bounding box center [304, 244] width 197 height 30
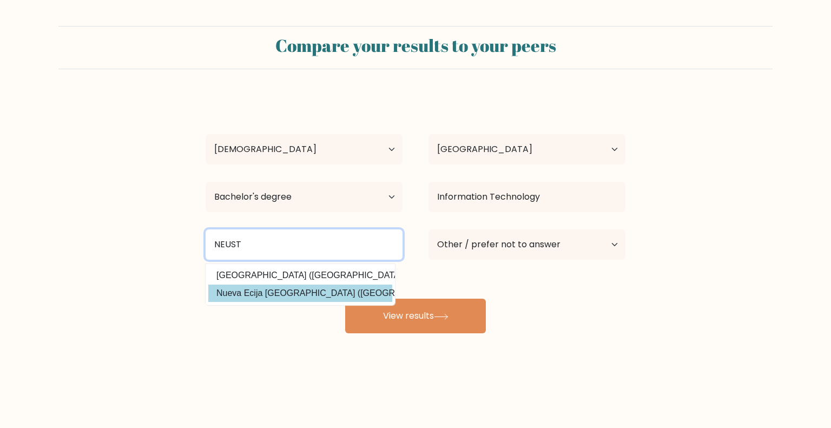
type input "NEUST"
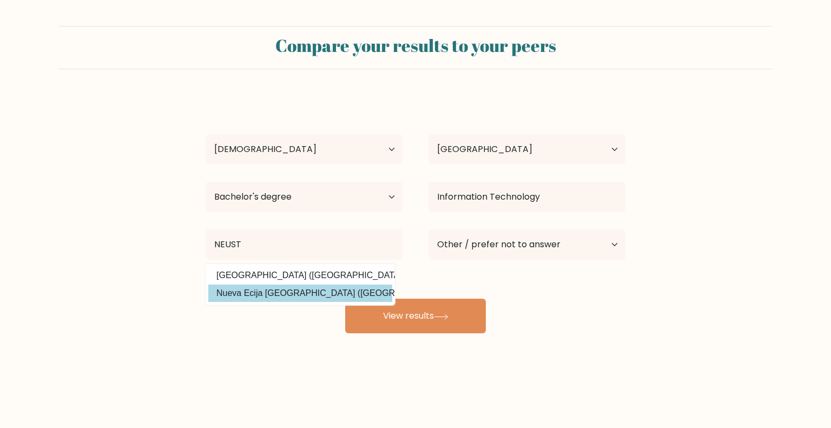
click at [265, 289] on div "Lyssa Flores Age Under 18 years old 18-24 years old 25-34 years old 35-44 years…" at bounding box center [415, 214] width 433 height 238
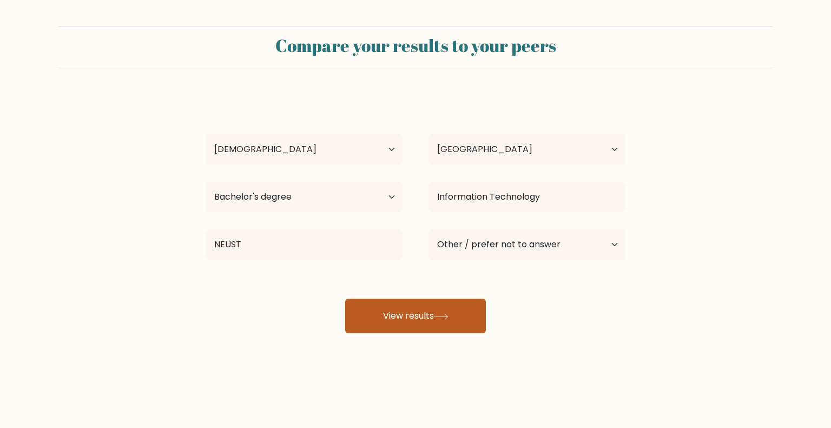
click at [418, 310] on button "View results" at bounding box center [415, 316] width 141 height 35
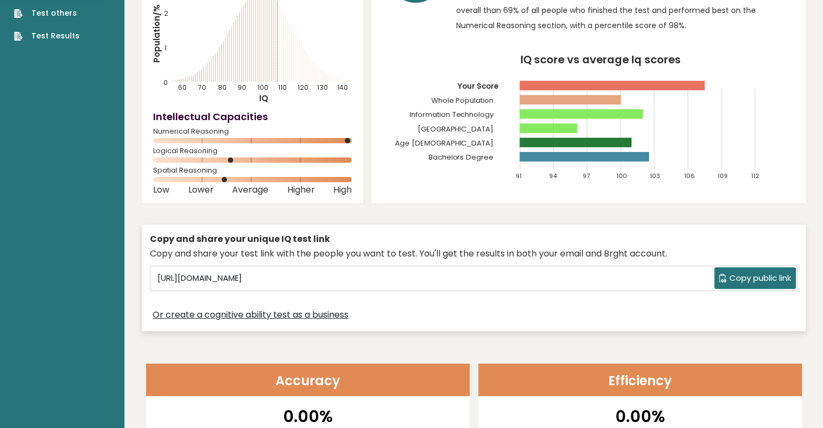
scroll to position [162, 0]
